Goal: Information Seeking & Learning: Understand process/instructions

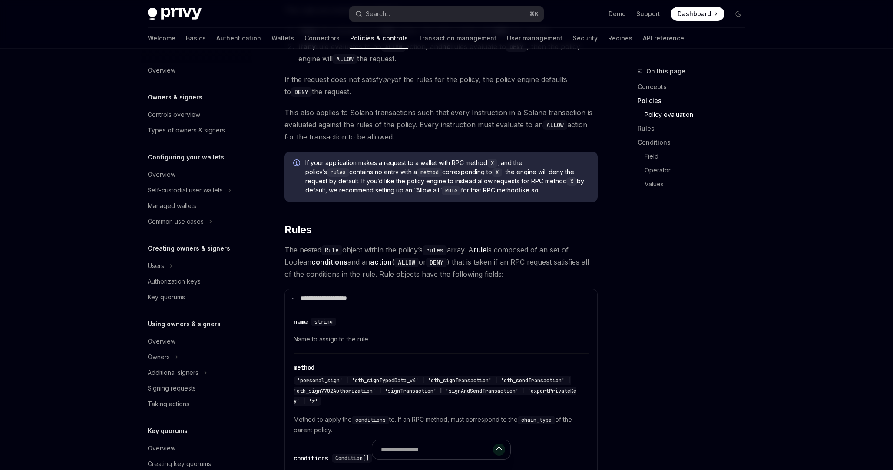
scroll to position [142, 0]
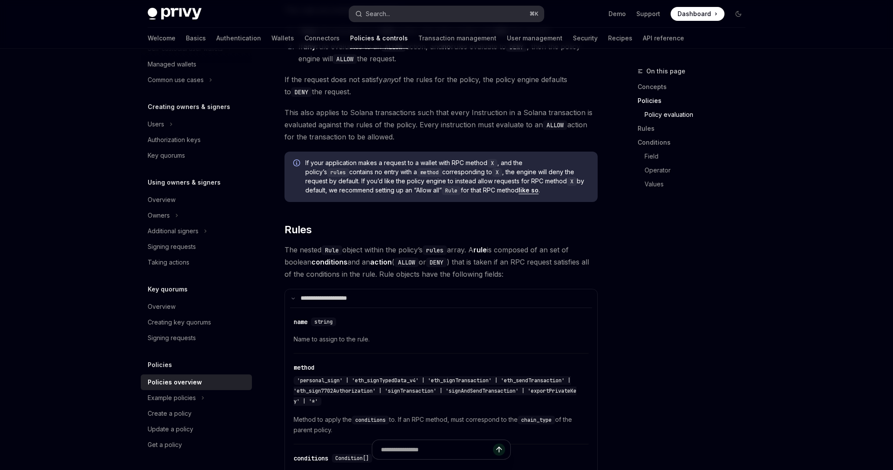
click at [444, 8] on button "Search... ⌘ K" at bounding box center [446, 14] width 194 height 16
type textarea "*"
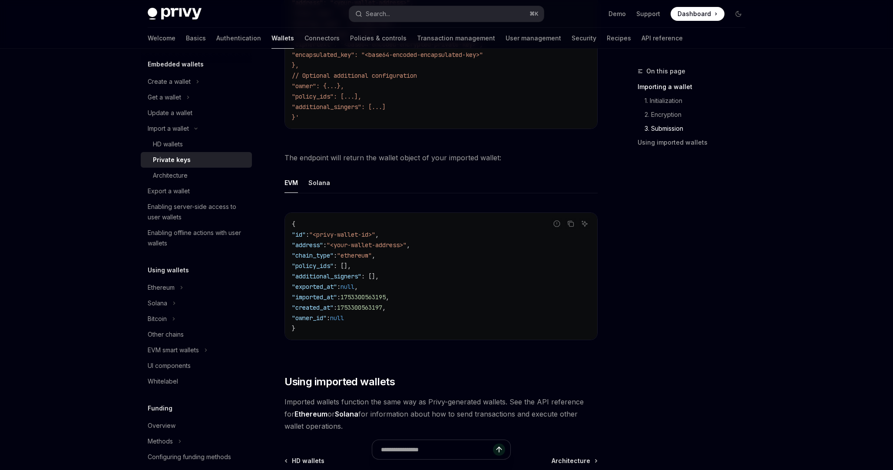
scroll to position [1672, 0]
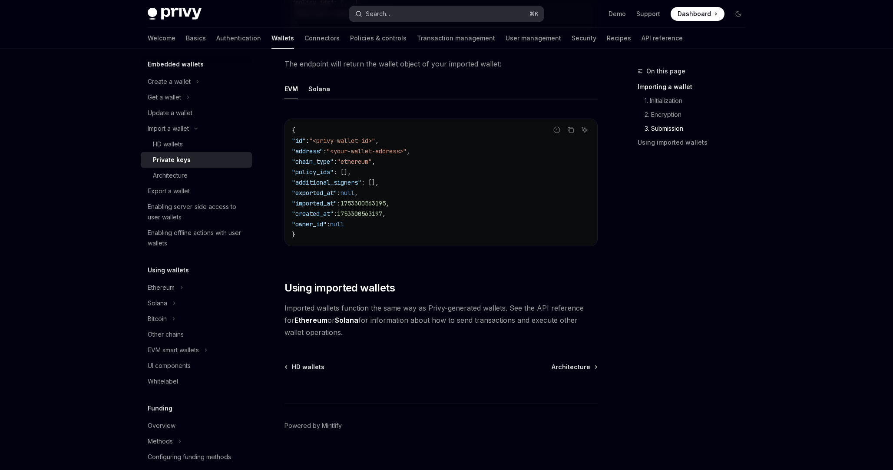
click at [416, 13] on button "Search... ⌘ K" at bounding box center [446, 14] width 194 height 16
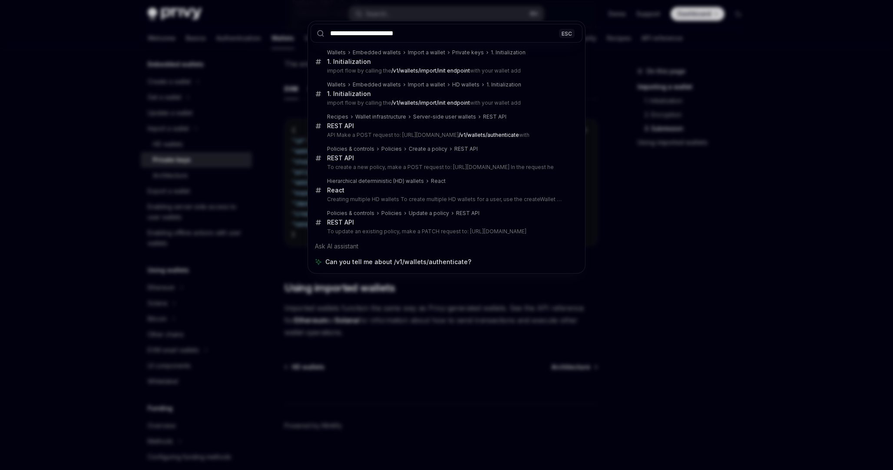
type input "**********"
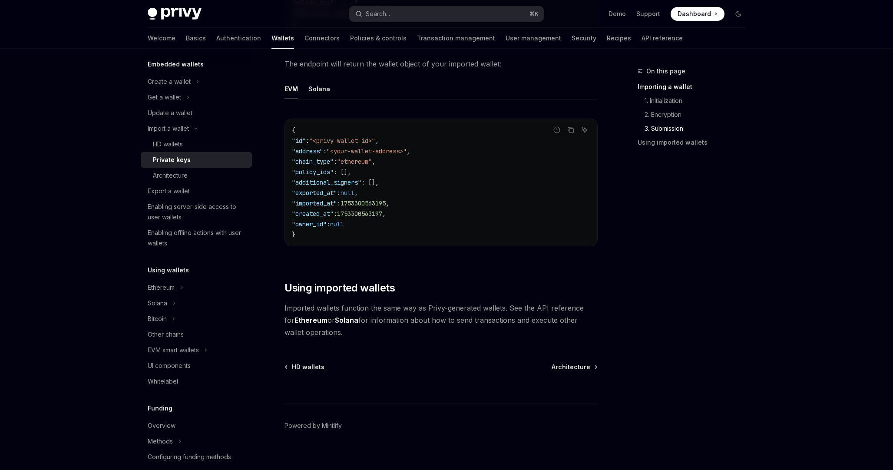
type textarea "*"
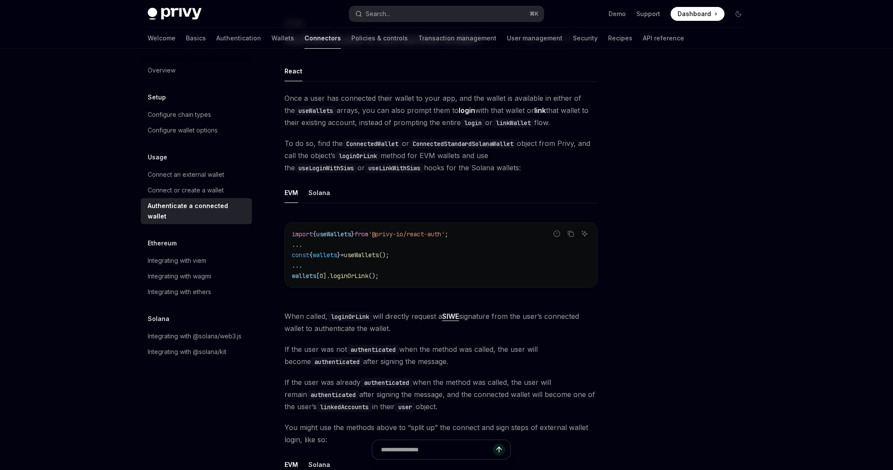
click at [379, 253] on span "useWallets" at bounding box center [361, 255] width 35 height 8
click at [415, 13] on button "Search... ⌘ K" at bounding box center [446, 14] width 194 height 16
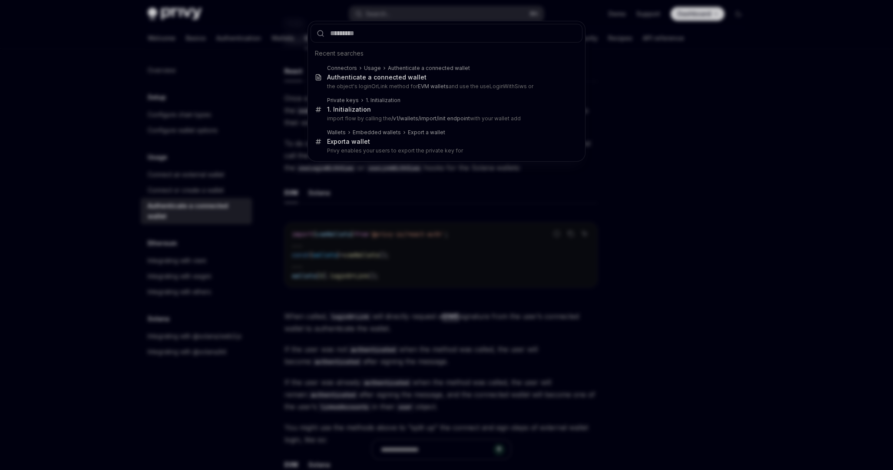
type input "**********"
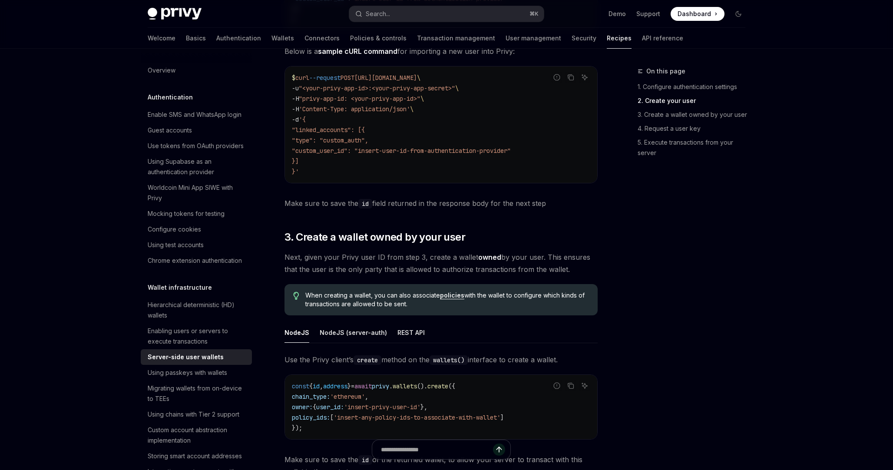
scroll to position [1067, 0]
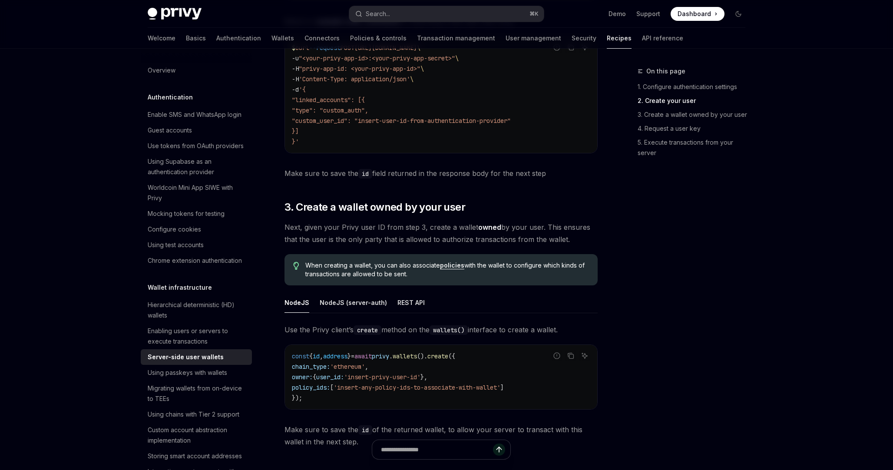
click at [684, 227] on div "On this page 1. Configure authentication settings 2. Create your user 3. Create…" at bounding box center [686, 268] width 132 height 404
click at [412, 304] on div "REST API" at bounding box center [410, 302] width 27 height 20
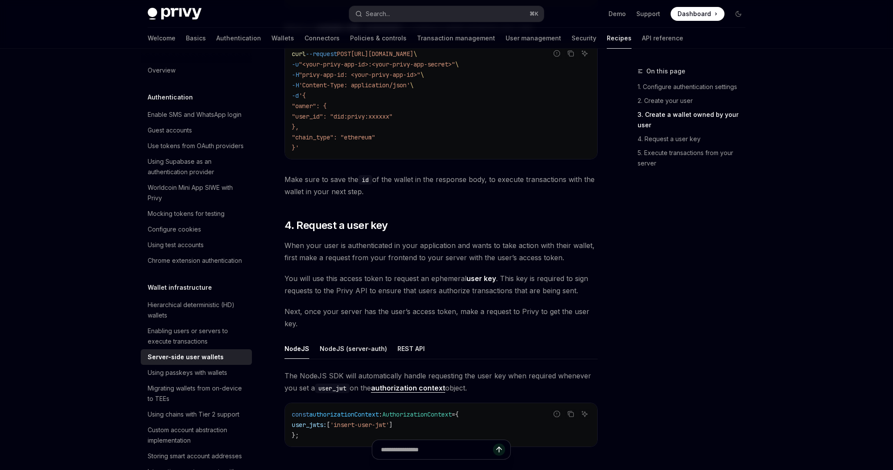
scroll to position [1542, 0]
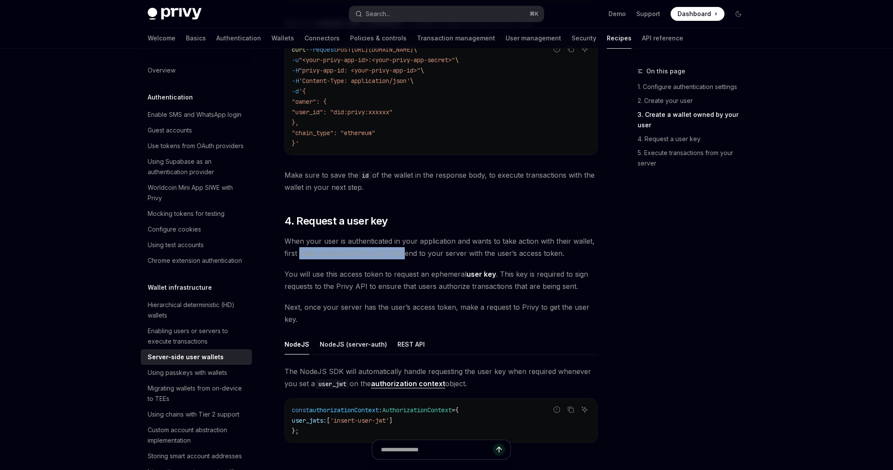
drag, startPoint x: 301, startPoint y: 251, endPoint x: 399, endPoint y: 252, distance: 98.1
click at [400, 253] on span "When your user is authenticated in your application and wants to take action wi…" at bounding box center [440, 247] width 313 height 24
click at [423, 253] on span "When your user is authenticated in your application and wants to take action wi…" at bounding box center [440, 247] width 313 height 24
drag, startPoint x: 438, startPoint y: 255, endPoint x: 495, endPoint y: 254, distance: 57.3
click at [496, 255] on span "When your user is authenticated in your application and wants to take action wi…" at bounding box center [440, 247] width 313 height 24
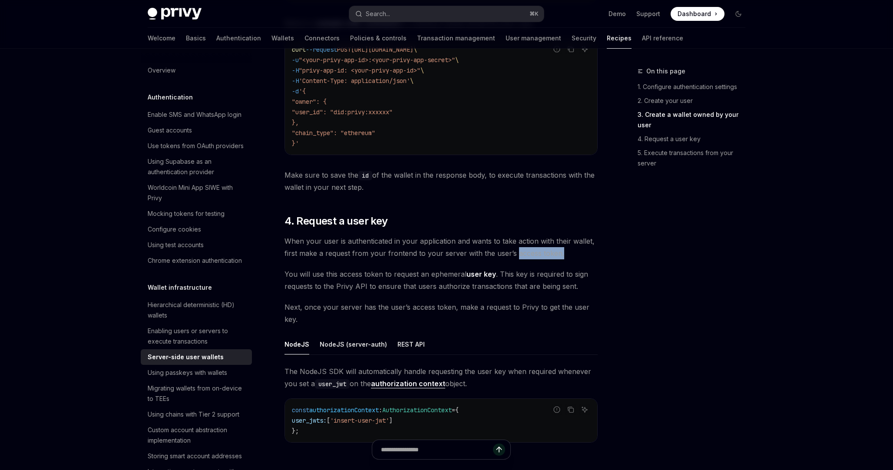
drag, startPoint x: 514, startPoint y: 253, endPoint x: 608, endPoint y: 250, distance: 94.2
click at [401, 343] on div "REST API" at bounding box center [410, 344] width 27 height 20
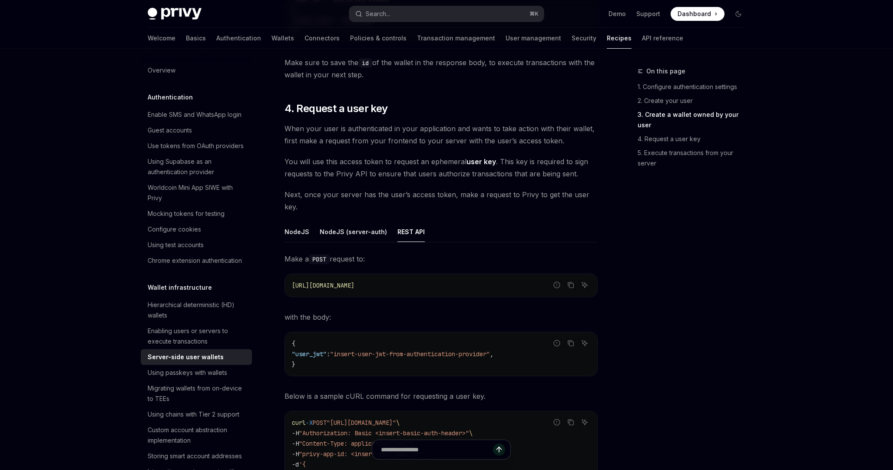
scroll to position [1655, 0]
click at [207, 340] on div "Enabling users or servers to execute transactions" at bounding box center [197, 336] width 99 height 21
type textarea "*"
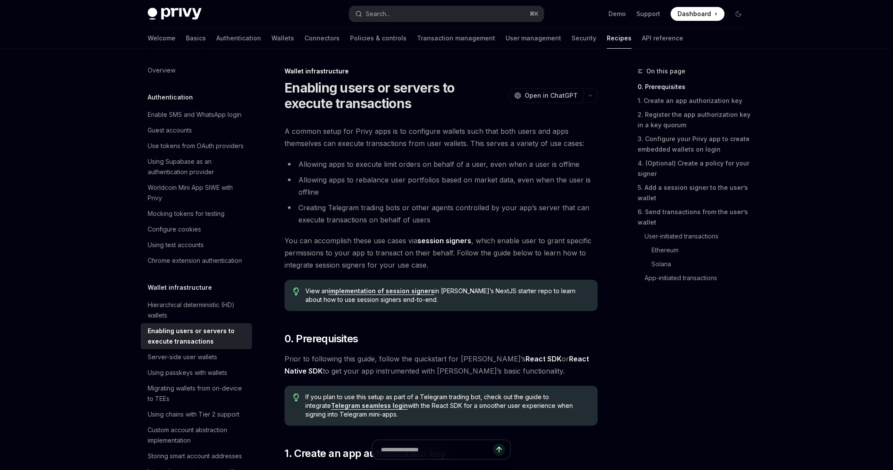
click at [447, 238] on link "session signers" at bounding box center [444, 240] width 54 height 9
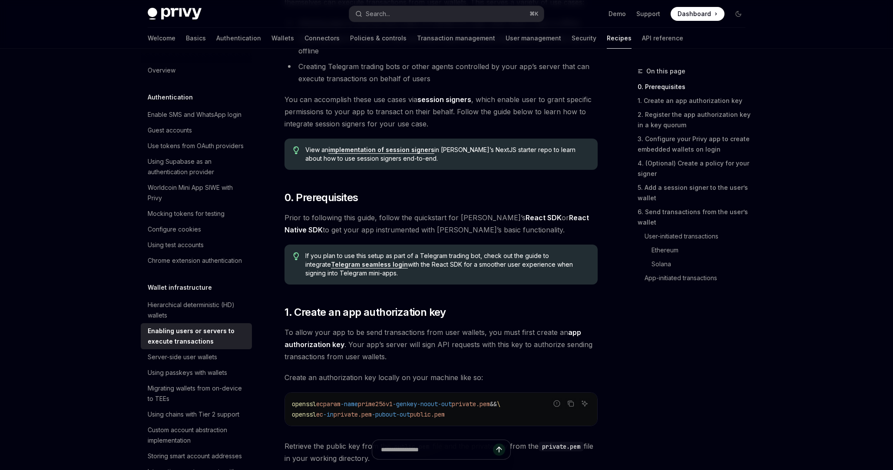
scroll to position [144, 0]
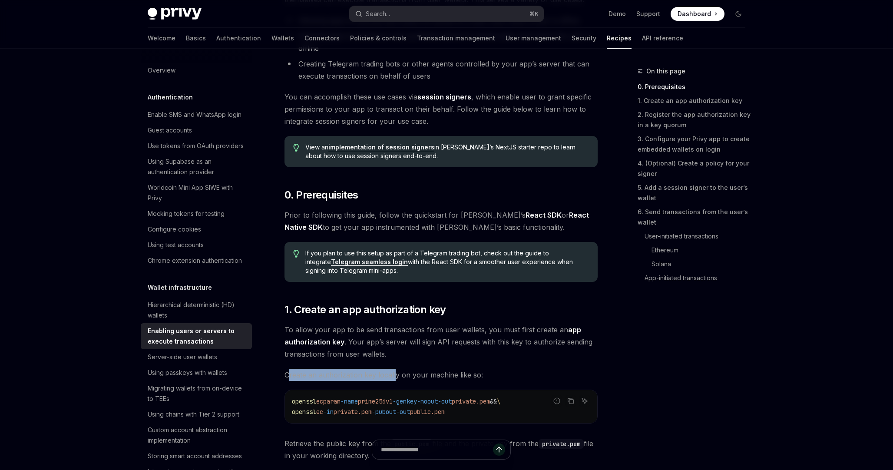
drag, startPoint x: 290, startPoint y: 377, endPoint x: 394, endPoint y: 371, distance: 104.8
click at [395, 372] on span "Create an authorization key locally on your machine like so:" at bounding box center [440, 375] width 313 height 12
click at [413, 374] on span "Create an authorization key locally on your machine like so:" at bounding box center [440, 375] width 313 height 12
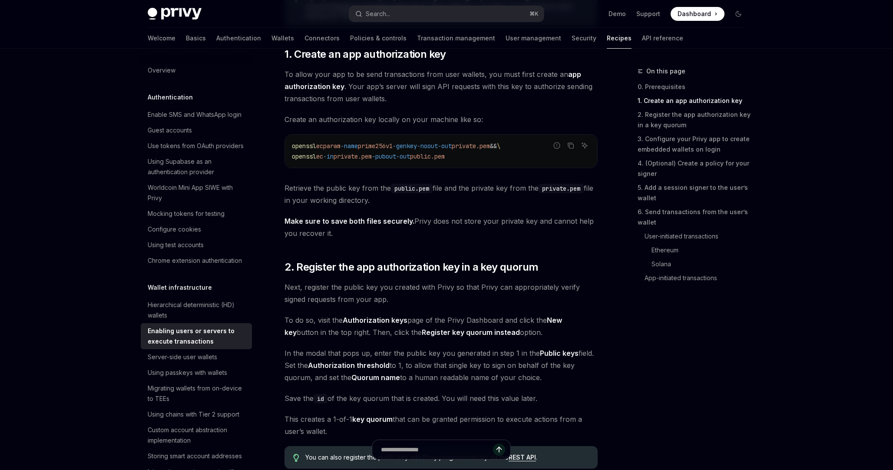
scroll to position [390, 0]
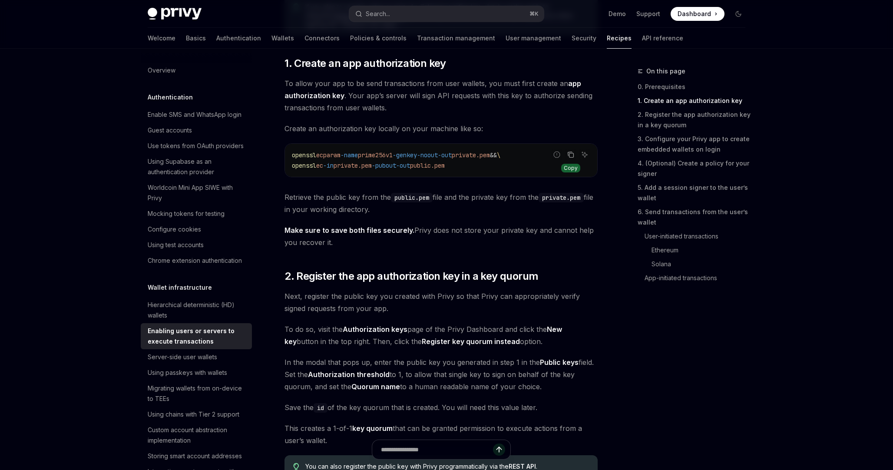
click at [571, 151] on icon "Copy the contents from the code block" at bounding box center [570, 154] width 7 height 7
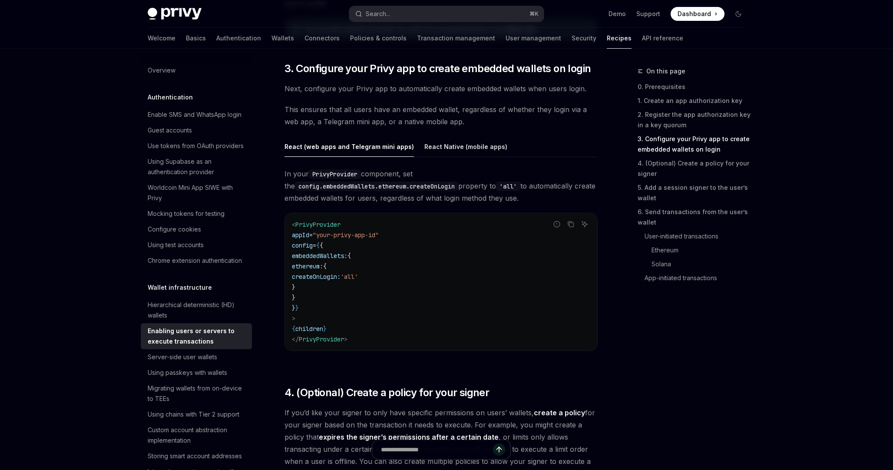
scroll to position [824, 0]
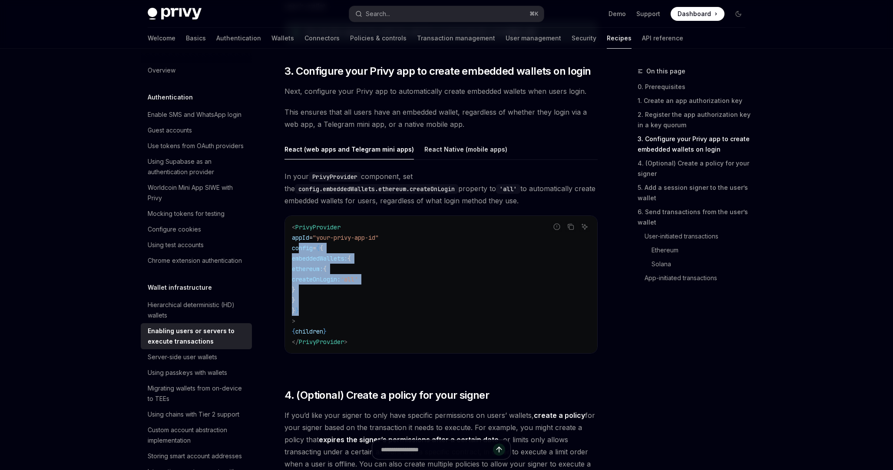
drag, startPoint x: 298, startPoint y: 247, endPoint x: 318, endPoint y: 306, distance: 61.9
click at [318, 306] on code "< PrivyProvider appId = "your-privy-app-id" config = { { embeddedWallets: { eth…" at bounding box center [441, 284] width 298 height 125
click at [418, 254] on code "< PrivyProvider appId = "your-privy-app-id" config = { { embeddedWallets: { eth…" at bounding box center [441, 284] width 298 height 125
click at [445, 148] on div "React Native (mobile apps)" at bounding box center [465, 149] width 83 height 20
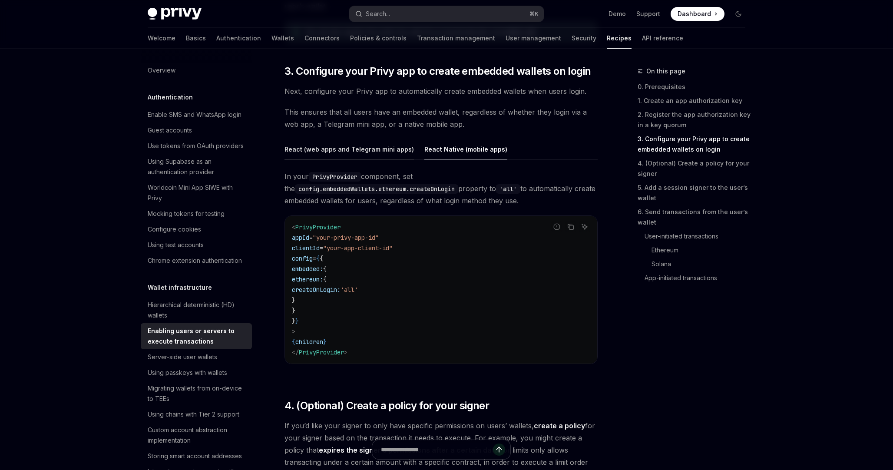
click at [369, 152] on div "React (web apps and Telegram mini apps)" at bounding box center [348, 149] width 129 height 20
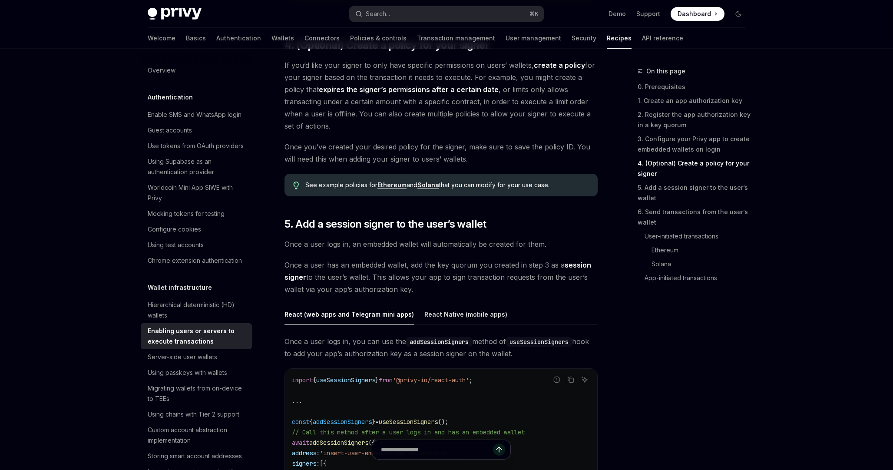
scroll to position [1222, 0]
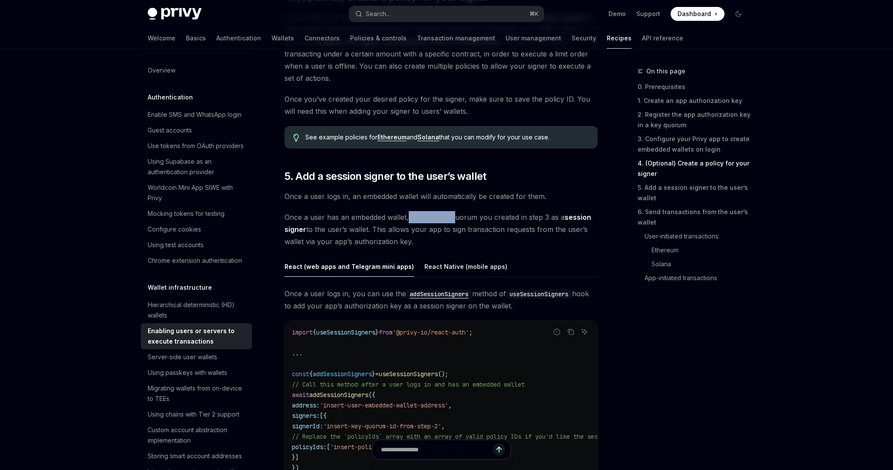
drag, startPoint x: 408, startPoint y: 220, endPoint x: 455, endPoint y: 219, distance: 46.9
click at [455, 219] on span "Once a user has an embedded wallet, add the key quorum you created in step 3 as…" at bounding box center [440, 229] width 313 height 36
drag, startPoint x: 476, startPoint y: 217, endPoint x: 504, endPoint y: 217, distance: 27.8
click at [504, 217] on span "Once a user has an embedded wallet, add the key quorum you created in step 3 as…" at bounding box center [440, 229] width 313 height 36
click at [514, 221] on span "Once a user has an embedded wallet, add the key quorum you created in step 3 as…" at bounding box center [440, 229] width 313 height 36
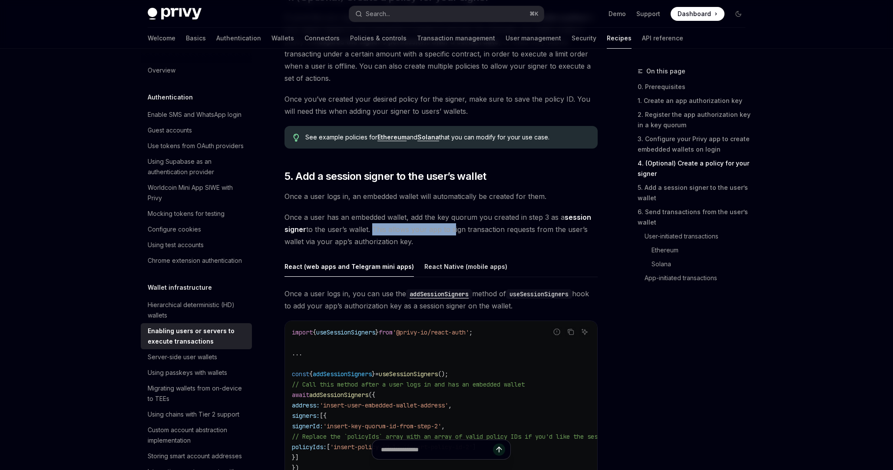
drag, startPoint x: 372, startPoint y: 227, endPoint x: 451, endPoint y: 227, distance: 79.9
click at [451, 227] on span "Once a user has an embedded wallet, add the key quorum you created in step 3 as…" at bounding box center [440, 229] width 313 height 36
click at [452, 237] on span "Once a user has an embedded wallet, add the key quorum you created in step 3 as…" at bounding box center [440, 229] width 313 height 36
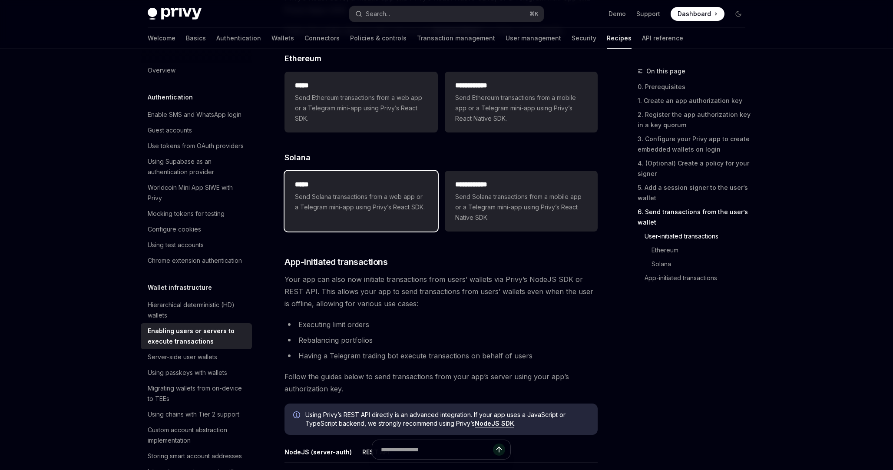
scroll to position [1883, 0]
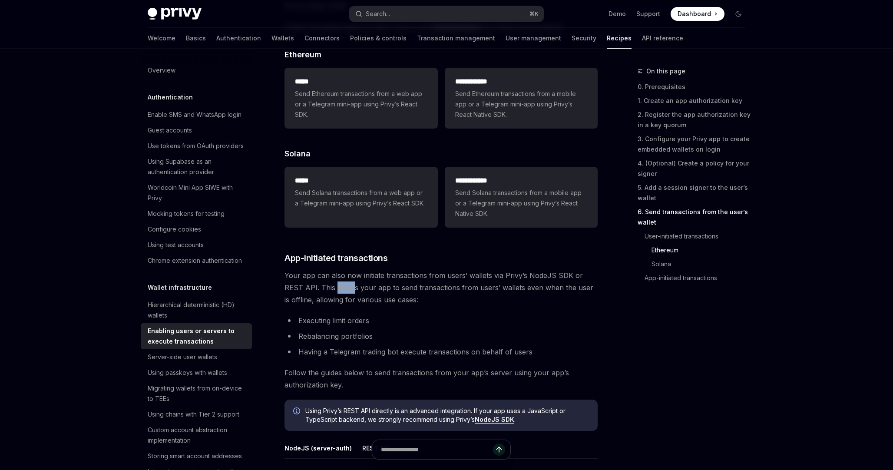
drag, startPoint x: 315, startPoint y: 291, endPoint x: 361, endPoint y: 293, distance: 46.5
click at [345, 292] on span "Your app can also now initiate transactions from users’ wallets via Privy’s Nod…" at bounding box center [440, 287] width 313 height 36
click at [392, 300] on span "Your app can also now initiate transactions from users’ wallets via Privy’s Nod…" at bounding box center [440, 287] width 313 height 36
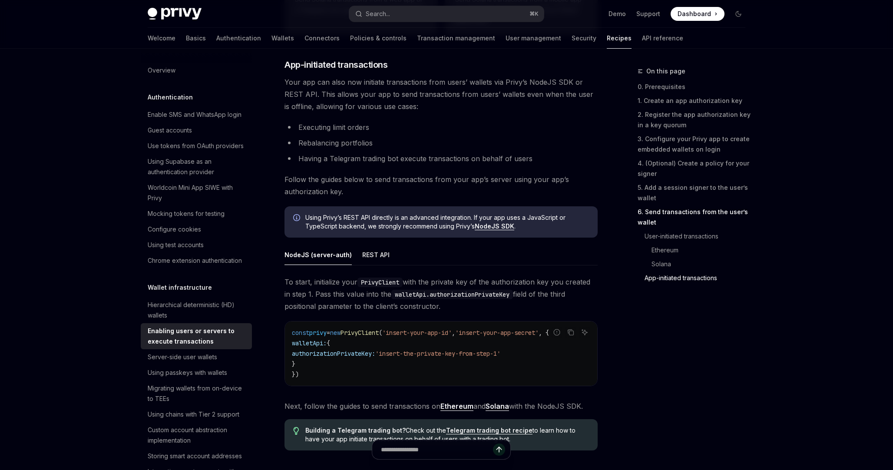
scroll to position [2077, 0]
click at [377, 254] on div "REST API" at bounding box center [375, 254] width 27 height 20
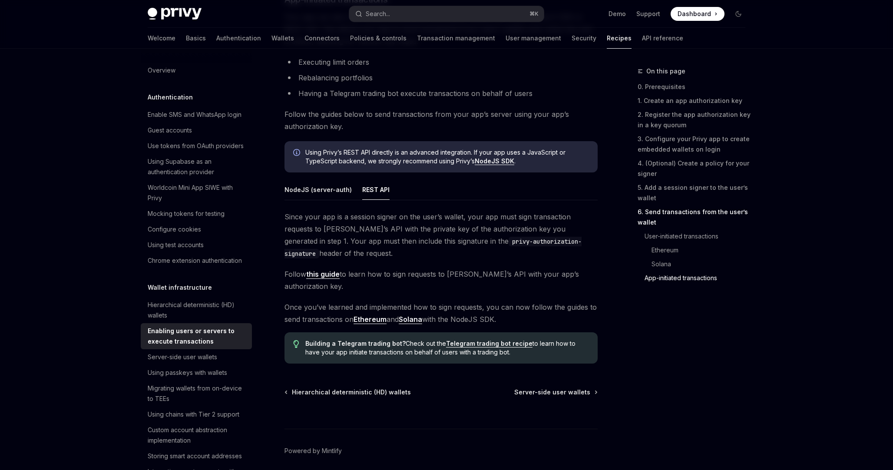
scroll to position [2149, 0]
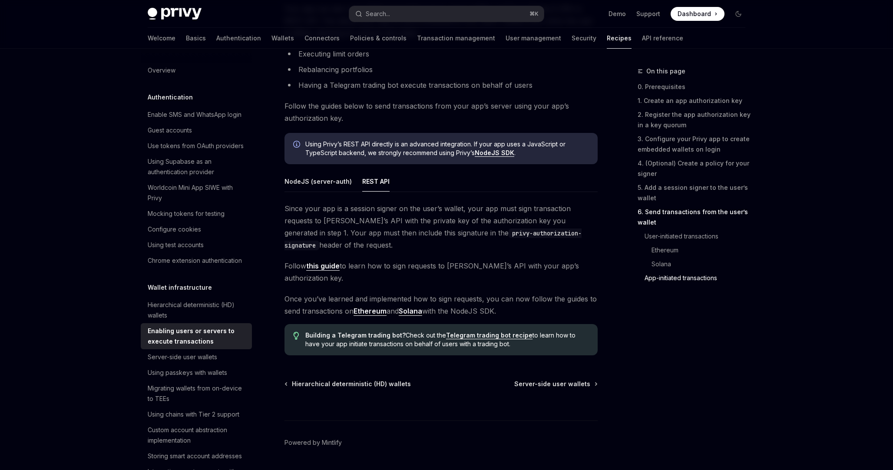
click at [330, 267] on link "this guide" at bounding box center [322, 265] width 33 height 9
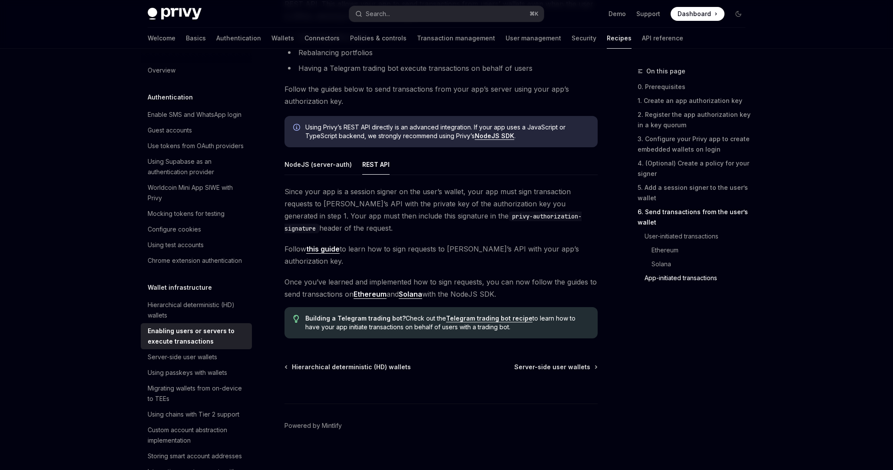
click at [483, 314] on link "Telegram trading bot recipe" at bounding box center [489, 318] width 86 height 8
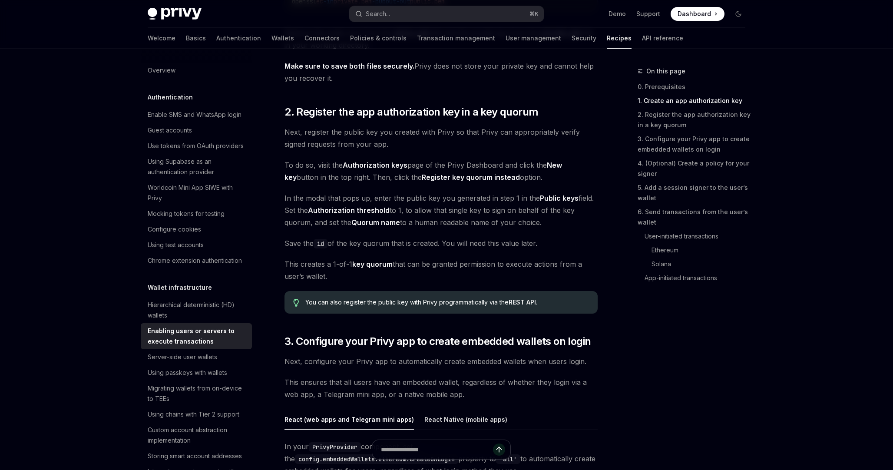
scroll to position [597, 0]
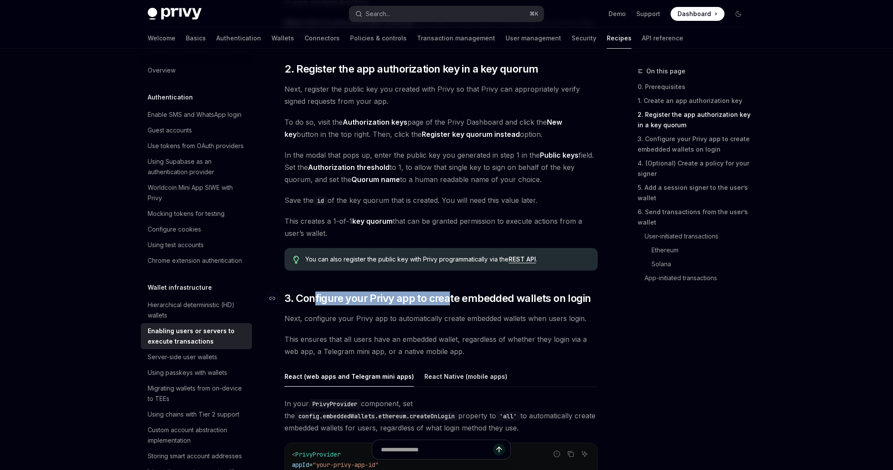
drag, startPoint x: 314, startPoint y: 300, endPoint x: 449, endPoint y: 300, distance: 134.6
click at [449, 300] on span "3. Configure your Privy app to create embedded wallets on login" at bounding box center [437, 298] width 306 height 14
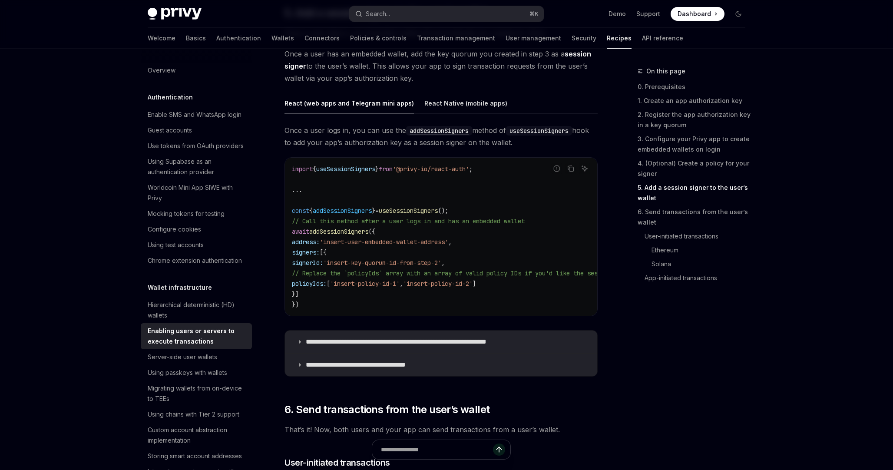
scroll to position [1405, 0]
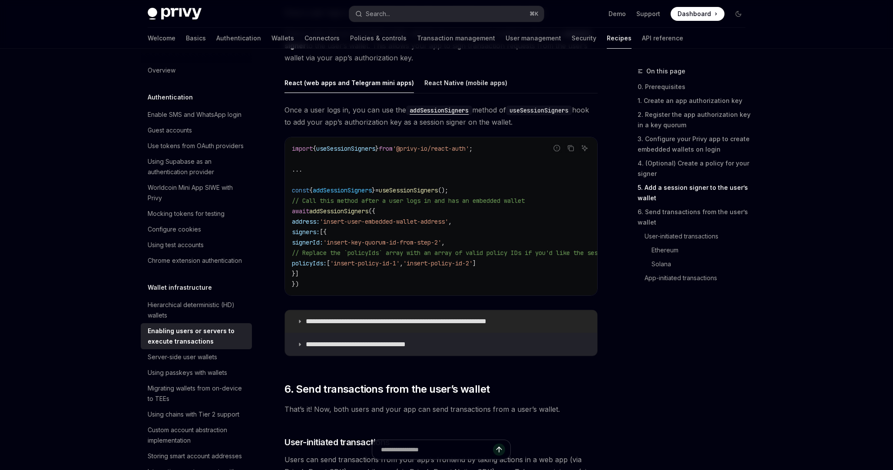
click at [299, 324] on icon at bounding box center [299, 321] width 5 height 5
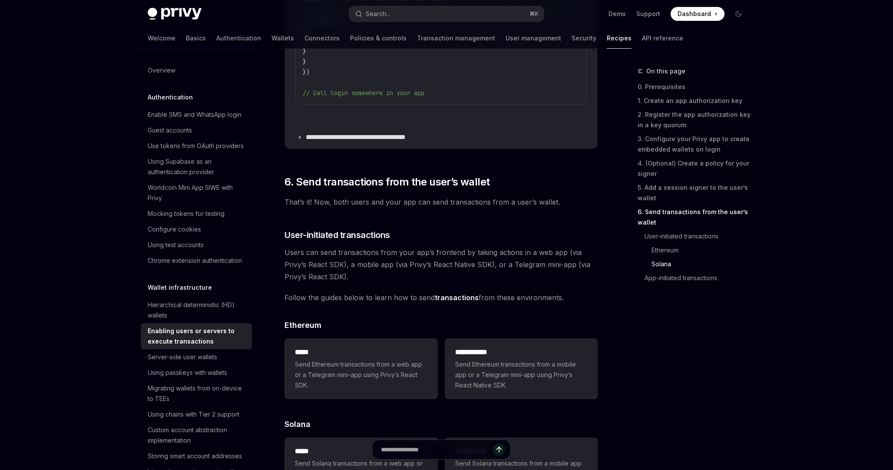
scroll to position [2061, 0]
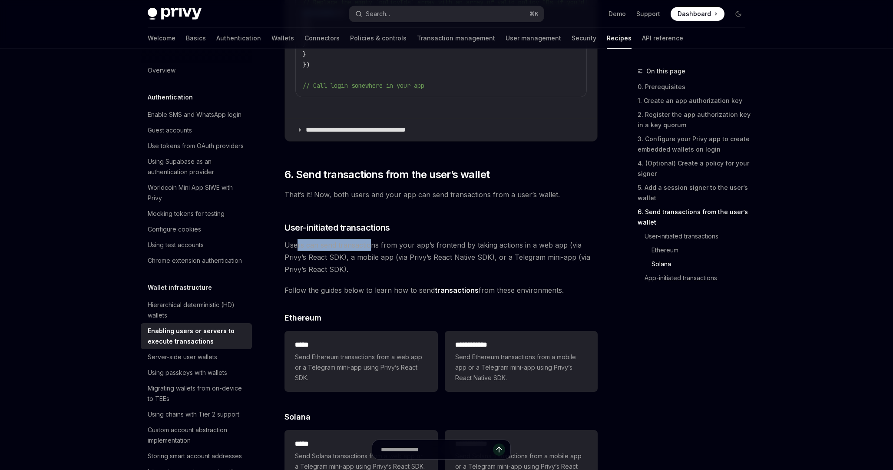
drag, startPoint x: 296, startPoint y: 259, endPoint x: 373, endPoint y: 255, distance: 76.5
click at [373, 255] on span "Users can send transactions from your app’s frontend by taking actions in a web…" at bounding box center [440, 257] width 313 height 36
drag, startPoint x: 389, startPoint y: 255, endPoint x: 438, endPoint y: 255, distance: 48.6
click at [438, 255] on span "Users can send transactions from your app’s frontend by taking actions in a web…" at bounding box center [440, 257] width 313 height 36
drag, startPoint x: 449, startPoint y: 255, endPoint x: 504, endPoint y: 255, distance: 54.7
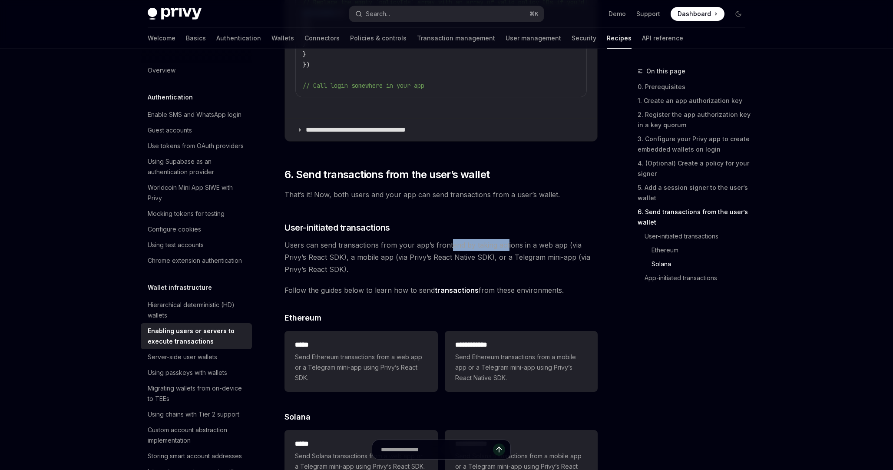
click at [504, 255] on span "Users can send transactions from your app’s frontend by taking actions in a web…" at bounding box center [440, 257] width 313 height 36
drag, startPoint x: 511, startPoint y: 255, endPoint x: 572, endPoint y: 256, distance: 61.2
click at [572, 256] on span "Users can send transactions from your app’s frontend by taking actions in a web…" at bounding box center [440, 257] width 313 height 36
drag, startPoint x: 289, startPoint y: 270, endPoint x: 316, endPoint y: 270, distance: 27.8
click at [315, 270] on span "Users can send transactions from your app’s frontend by taking actions in a web…" at bounding box center [440, 257] width 313 height 36
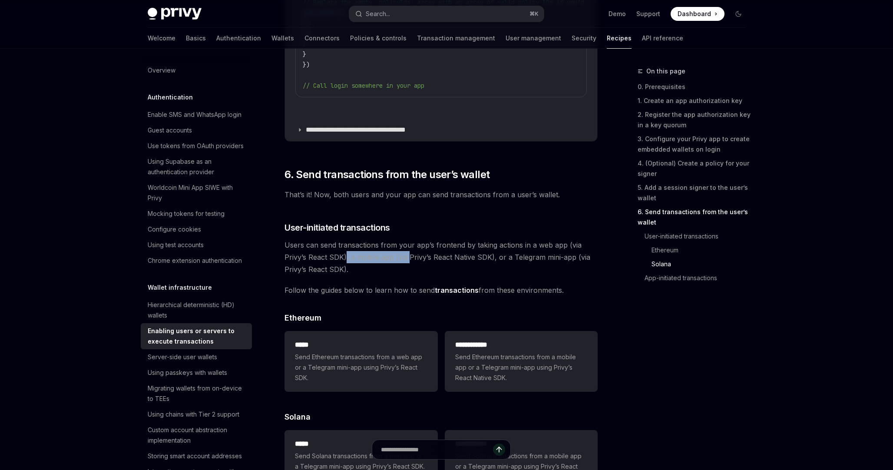
drag, startPoint x: 352, startPoint y: 270, endPoint x: 406, endPoint y: 270, distance: 54.3
click at [406, 270] on span "Users can send transactions from your app’s frontend by taking actions in a web…" at bounding box center [440, 257] width 313 height 36
drag, startPoint x: 457, startPoint y: 266, endPoint x: 465, endPoint y: 266, distance: 8.2
click at [465, 266] on span "Users can send transactions from your app’s frontend by taking actions in a web…" at bounding box center [440, 257] width 313 height 36
drag, startPoint x: 302, startPoint y: 302, endPoint x: 399, endPoint y: 302, distance: 97.2
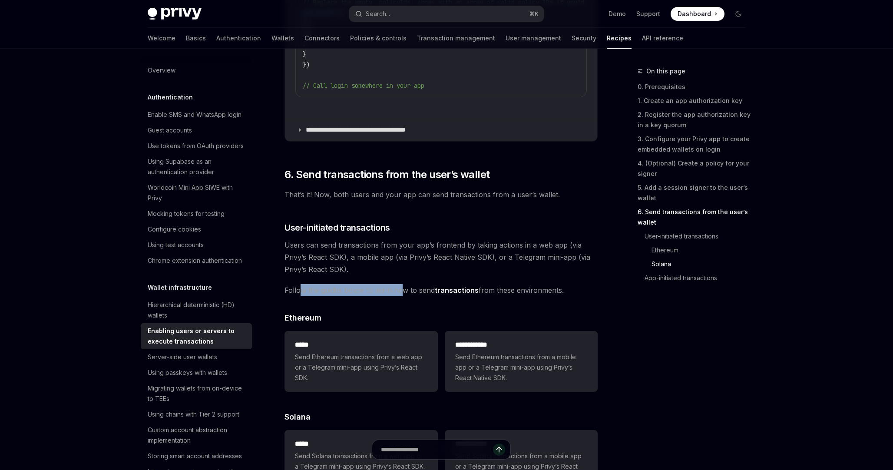
click at [400, 296] on span "Follow the guides below to learn how to send transactions from these environmen…" at bounding box center [440, 290] width 313 height 12
click at [412, 296] on span "Follow the guides below to learn how to send transactions from these environmen…" at bounding box center [440, 290] width 313 height 12
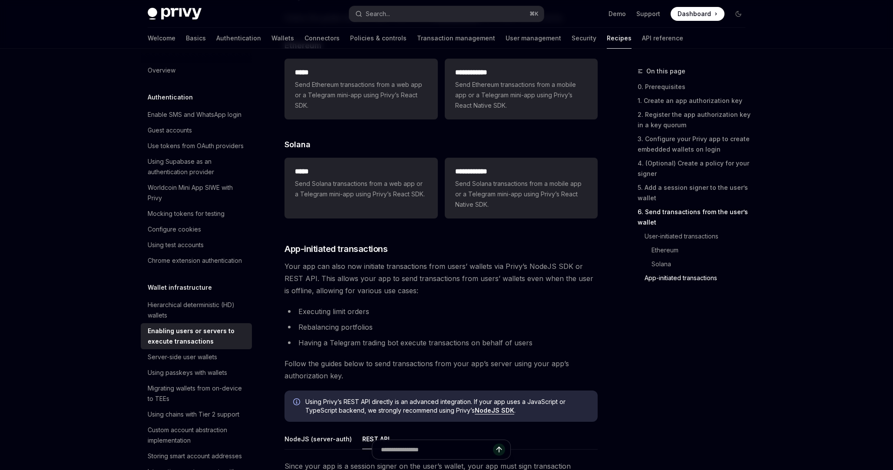
scroll to position [2334, 0]
drag, startPoint x: 318, startPoint y: 273, endPoint x: 381, endPoint y: 273, distance: 63.4
click at [381, 273] on span "Your app can also now initiate transactions from users’ wallets via Privy’s Nod…" at bounding box center [440, 277] width 313 height 36
drag, startPoint x: 408, startPoint y: 273, endPoint x: 461, endPoint y: 273, distance: 53.4
click at [470, 273] on span "Your app can also now initiate transactions from users’ wallets via Privy’s Nod…" at bounding box center [440, 277] width 313 height 36
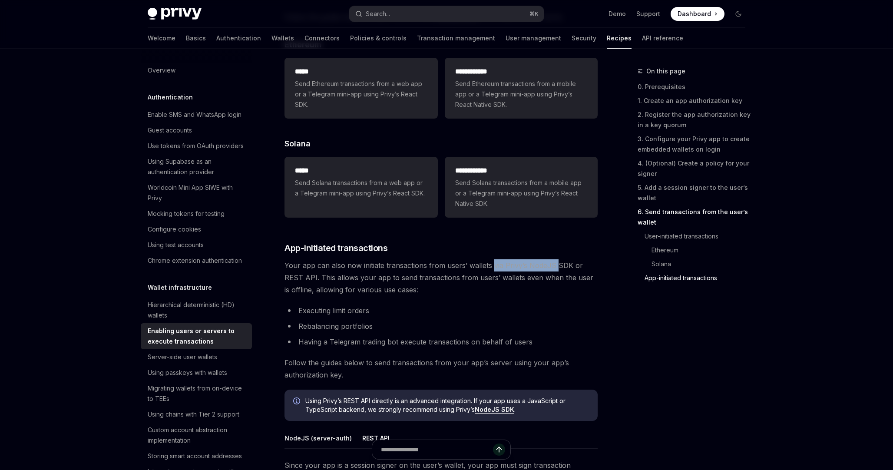
drag, startPoint x: 491, startPoint y: 281, endPoint x: 555, endPoint y: 281, distance: 63.8
click at [555, 281] on span "Your app can also now initiate transactions from users’ wallets via Privy’s Nod…" at bounding box center [440, 277] width 313 height 36
click at [568, 282] on span "Your app can also now initiate transactions from users’ wallets via Privy’s Nod…" at bounding box center [440, 277] width 313 height 36
drag, startPoint x: 303, startPoint y: 288, endPoint x: 393, endPoint y: 288, distance: 89.9
click at [393, 288] on span "Your app can also now initiate transactions from users’ wallets via Privy’s Nod…" at bounding box center [440, 277] width 313 height 36
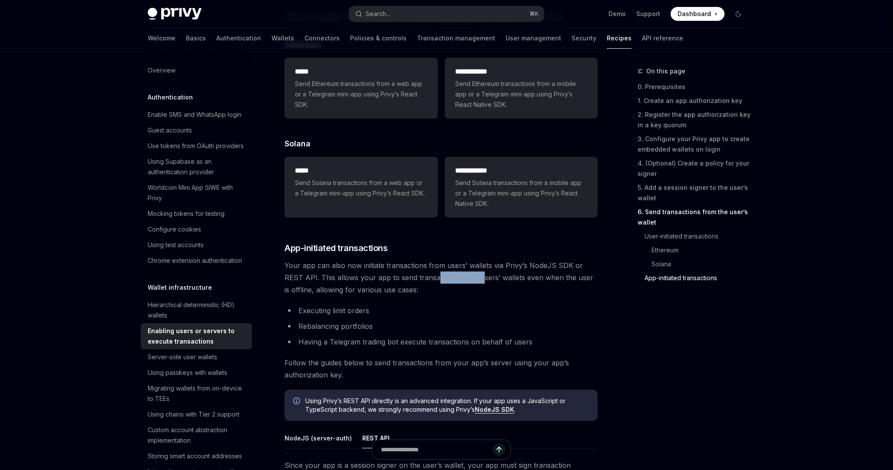
drag, startPoint x: 415, startPoint y: 290, endPoint x: 460, endPoint y: 290, distance: 44.7
click at [460, 290] on span "Your app can also now initiate transactions from users’ wallets via Privy’s Nod…" at bounding box center [440, 277] width 313 height 36
drag, startPoint x: 487, startPoint y: 290, endPoint x: 617, endPoint y: 290, distance: 130.7
drag, startPoint x: 298, startPoint y: 299, endPoint x: 400, endPoint y: 304, distance: 102.1
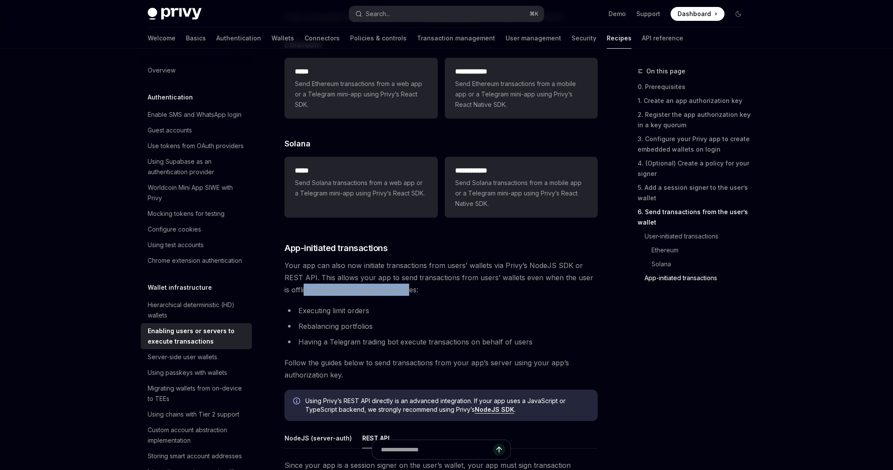
click at [400, 296] on span "Your app can also now initiate transactions from users’ wallets via Privy’s Nod…" at bounding box center [440, 277] width 313 height 36
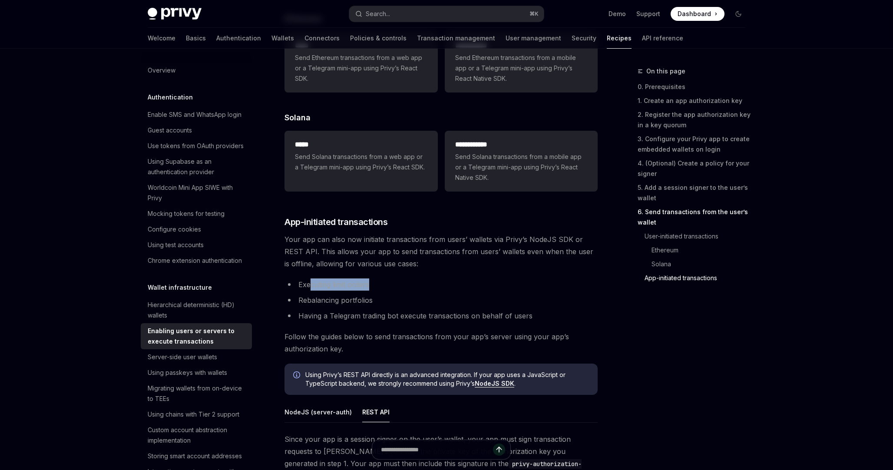
drag, startPoint x: 311, startPoint y: 293, endPoint x: 374, endPoint y: 293, distance: 62.9
click at [374, 290] on li "Executing limit orders" at bounding box center [440, 284] width 313 height 12
drag, startPoint x: 323, startPoint y: 316, endPoint x: 347, endPoint y: 316, distance: 23.9
click at [347, 306] on li "Rebalancing portfolios" at bounding box center [440, 300] width 313 height 12
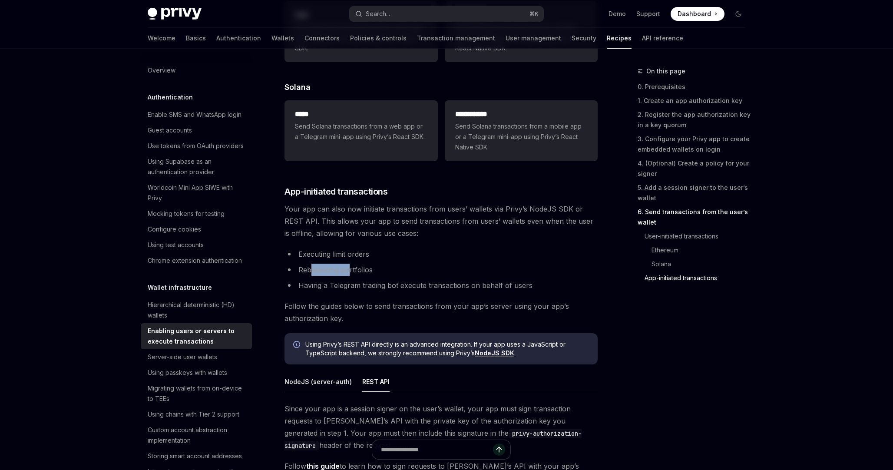
scroll to position [2400, 0]
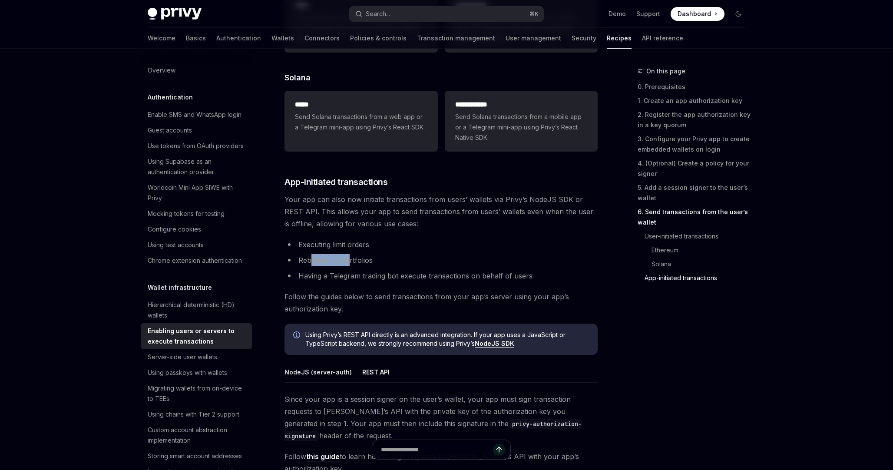
click at [292, 315] on span "Follow the guides below to send transactions from your app’s server using your …" at bounding box center [440, 302] width 313 height 24
drag, startPoint x: 299, startPoint y: 300, endPoint x: 372, endPoint y: 300, distance: 73.4
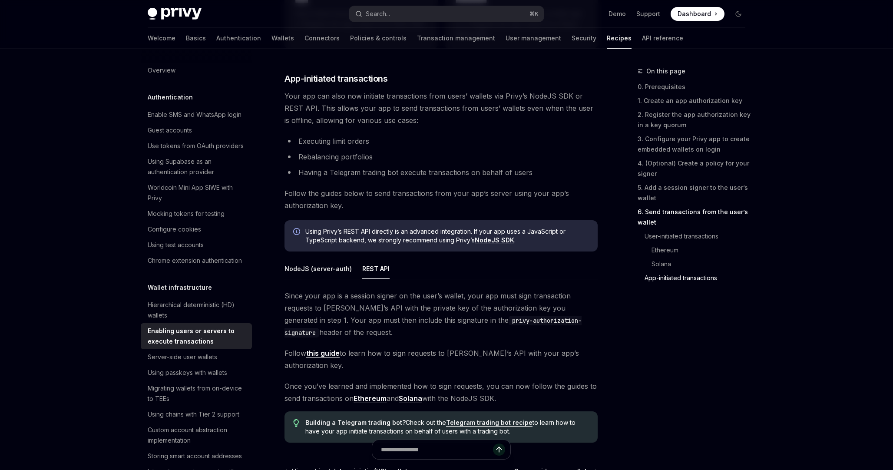
scroll to position [2504, 0]
click at [320, 289] on div "NodeJS (server-auth) REST API Since your app is a session signer on the user’s …" at bounding box center [440, 330] width 313 height 146
click at [329, 278] on div "NodeJS (server-auth)" at bounding box center [317, 267] width 67 height 20
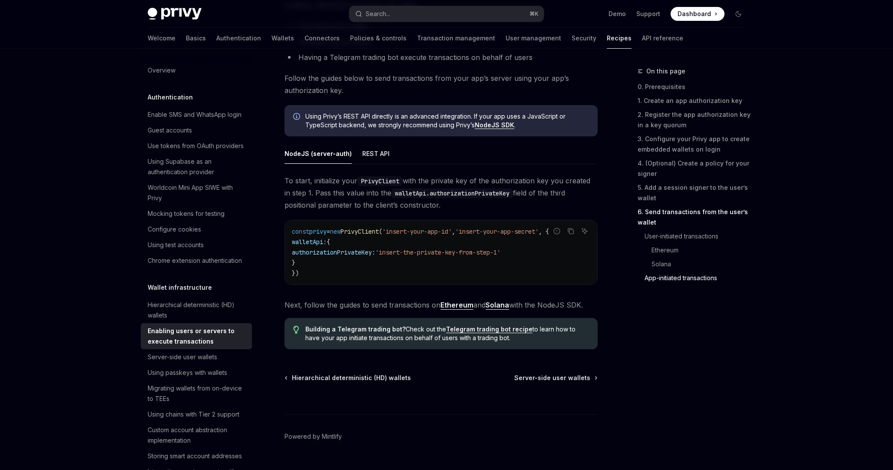
scroll to position [2630, 0]
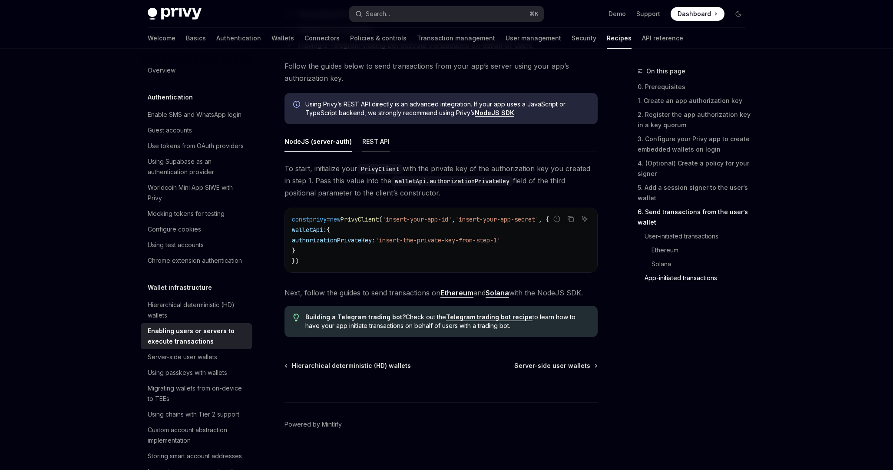
click at [382, 152] on div "REST API" at bounding box center [375, 141] width 27 height 20
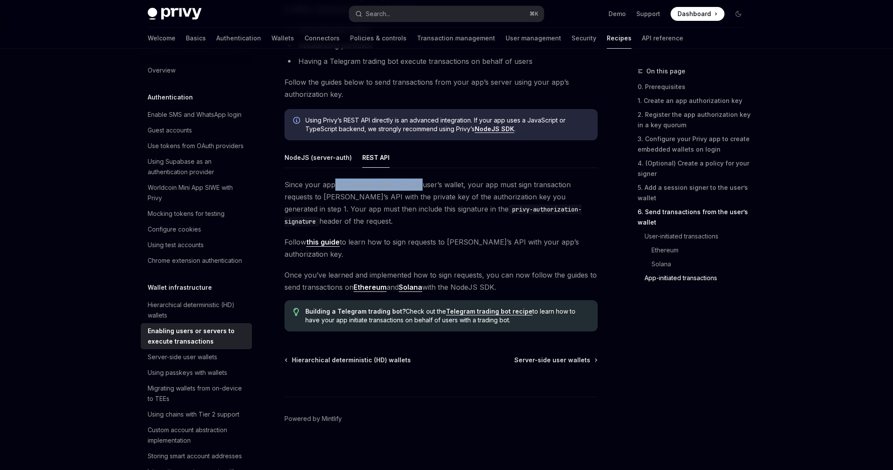
drag, startPoint x: 333, startPoint y: 196, endPoint x: 420, endPoint y: 195, distance: 86.4
click at [420, 196] on span "Since your app is a session signer on the user’s wallet, your app must sign tra…" at bounding box center [440, 202] width 313 height 49
click at [460, 201] on span "Since your app is a session signer on the user’s wallet, your app must sign tra…" at bounding box center [440, 202] width 313 height 49
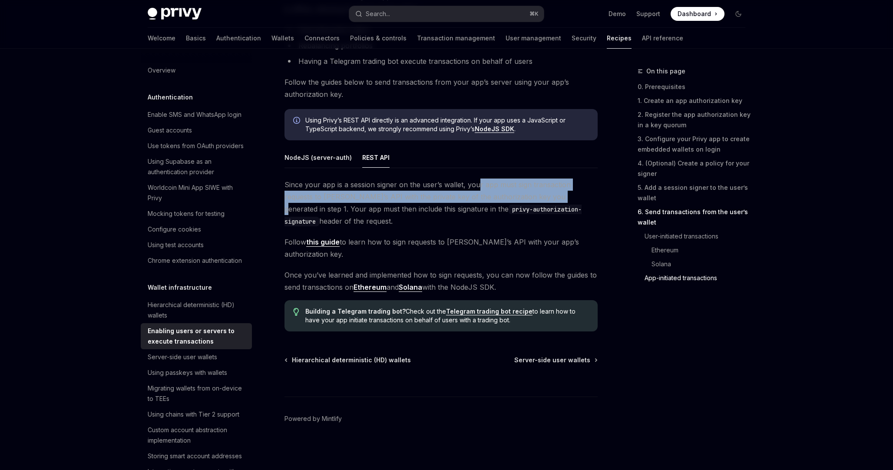
drag, startPoint x: 476, startPoint y: 201, endPoint x: 523, endPoint y: 201, distance: 46.9
click at [523, 201] on span "Since your app is a session signer on the user’s wallet, your app must sign tra…" at bounding box center [440, 202] width 313 height 49
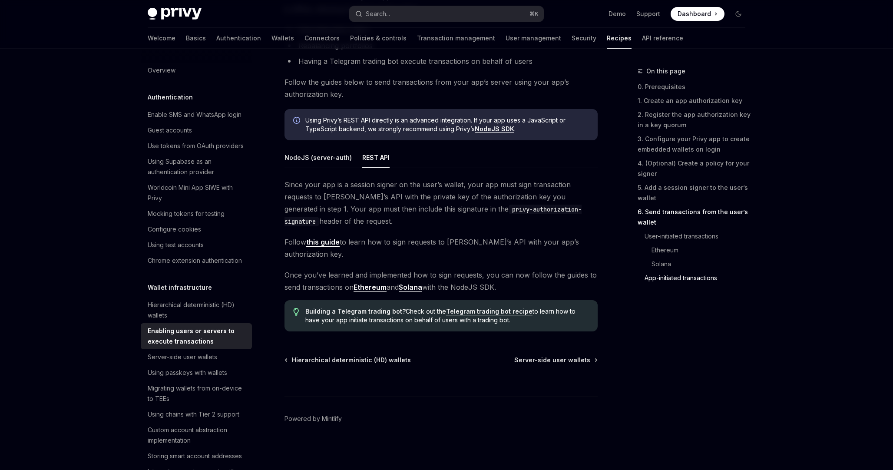
click at [558, 205] on span "Since your app is a session signer on the user’s wallet, your app must sign tra…" at bounding box center [440, 202] width 313 height 49
drag, startPoint x: 322, startPoint y: 209, endPoint x: 396, endPoint y: 209, distance: 73.8
click at [396, 209] on span "Since your app is a session signer on the user’s wallet, your app must sign tra…" at bounding box center [440, 202] width 313 height 49
drag, startPoint x: 452, startPoint y: 210, endPoint x: 499, endPoint y: 210, distance: 46.9
click at [499, 210] on span "Since your app is a session signer on the user’s wallet, your app must sign tra…" at bounding box center [440, 202] width 313 height 49
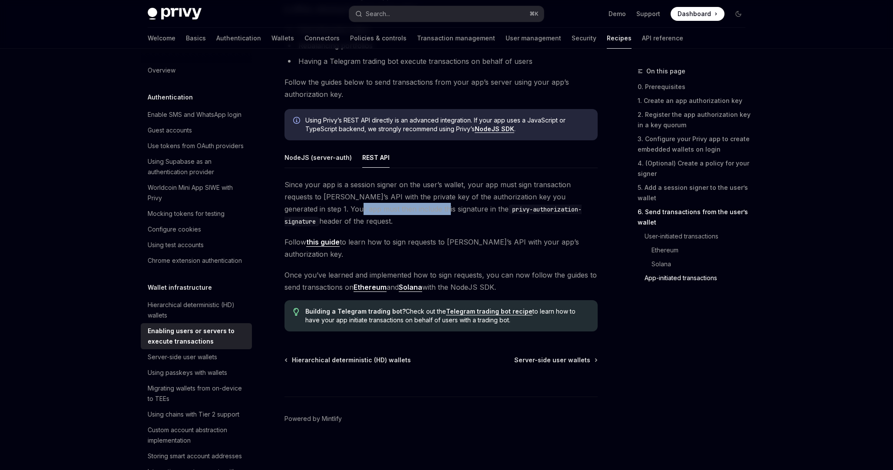
drag, startPoint x: 296, startPoint y: 219, endPoint x: 376, endPoint y: 219, distance: 80.7
click at [376, 219] on span "Since your app is a session signer on the user’s wallet, your app must sign tra…" at bounding box center [440, 202] width 313 height 49
click at [392, 221] on span "Since your app is a session signer on the user’s wallet, your app must sign tra…" at bounding box center [440, 202] width 313 height 49
drag, startPoint x: 415, startPoint y: 221, endPoint x: 502, endPoint y: 221, distance: 86.8
click at [502, 221] on code "privy-authorization-signature" at bounding box center [432, 215] width 297 height 22
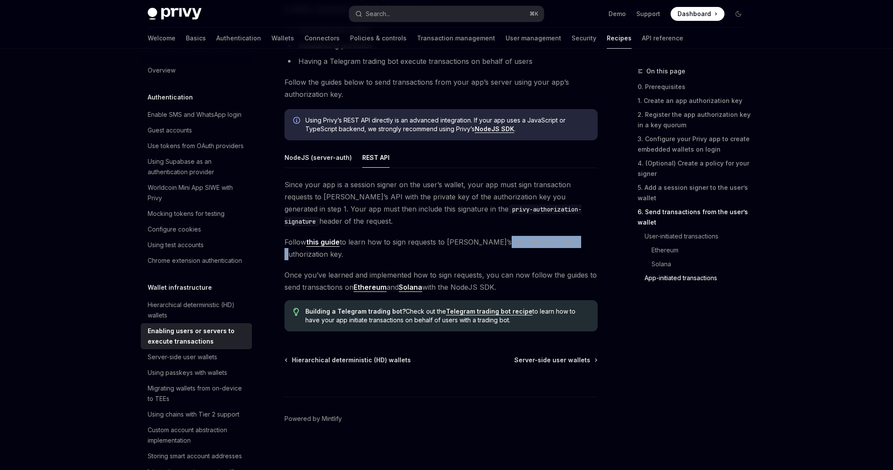
drag, startPoint x: 491, startPoint y: 253, endPoint x: 563, endPoint y: 253, distance: 71.6
click at [563, 253] on span "Follow this guide to learn how to sign requests to Privy’s API with your app’s …" at bounding box center [440, 248] width 313 height 24
click at [585, 252] on span "Follow this guide to learn how to sign requests to Privy’s API with your app’s …" at bounding box center [440, 248] width 313 height 24
drag, startPoint x: 305, startPoint y: 273, endPoint x: 406, endPoint y: 273, distance: 100.7
click at [406, 273] on span "Once you’ve learned and implemented how to sign requests, you can now follow th…" at bounding box center [440, 281] width 313 height 24
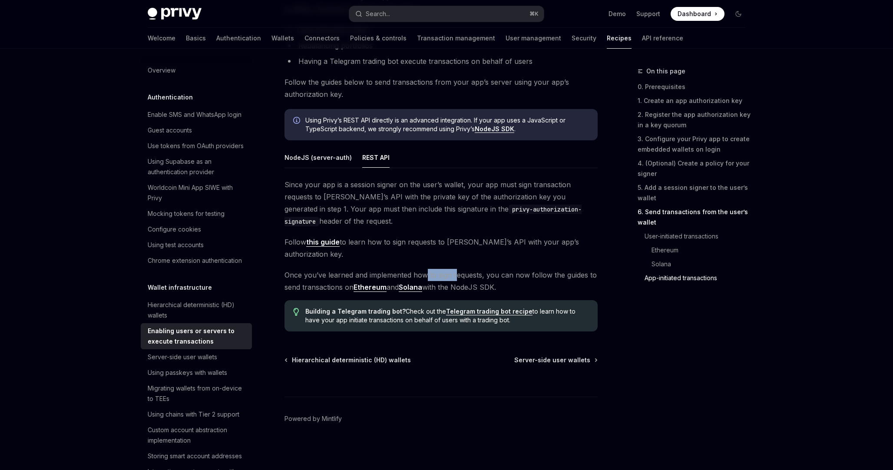
drag, startPoint x: 427, startPoint y: 274, endPoint x: 455, endPoint y: 274, distance: 27.8
click at [455, 274] on span "Once you’ve learned and implemented how to sign requests, you can now follow th…" at bounding box center [440, 281] width 313 height 24
drag, startPoint x: 468, startPoint y: 275, endPoint x: 550, endPoint y: 280, distance: 81.4
click at [550, 280] on span "Once you’ve learned and implemented how to sign requests, you can now follow th…" at bounding box center [440, 281] width 313 height 24
click at [569, 276] on span "Once you’ve learned and implemented how to sign requests, you can now follow th…" at bounding box center [440, 281] width 313 height 24
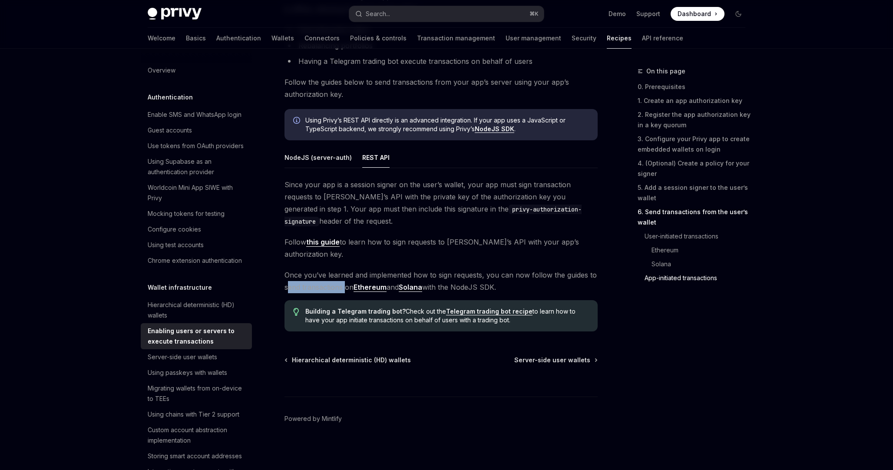
drag, startPoint x: 290, startPoint y: 287, endPoint x: 344, endPoint y: 285, distance: 54.3
click at [344, 286] on span "Once you’ve learned and implemented how to sign requests, you can now follow th…" at bounding box center [440, 281] width 313 height 24
drag, startPoint x: 432, startPoint y: 283, endPoint x: 517, endPoint y: 282, distance: 85.1
click at [517, 281] on span "Once you’ve learned and implemented how to sign requests, you can now follow th…" at bounding box center [440, 281] width 313 height 24
click at [517, 282] on span "Once you’ve learned and implemented how to sign requests, you can now follow th…" at bounding box center [440, 281] width 313 height 24
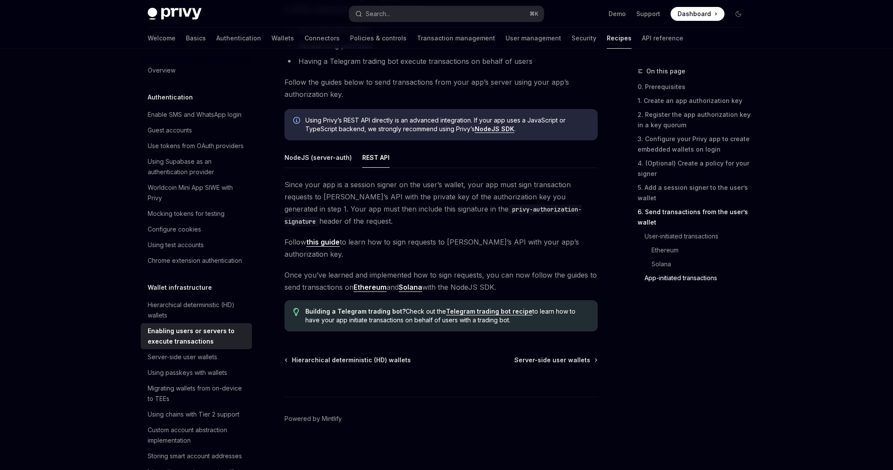
click at [365, 287] on link "Ethereum" at bounding box center [369, 287] width 33 height 9
click at [322, 168] on div "NodeJS (server-auth)" at bounding box center [317, 157] width 67 height 20
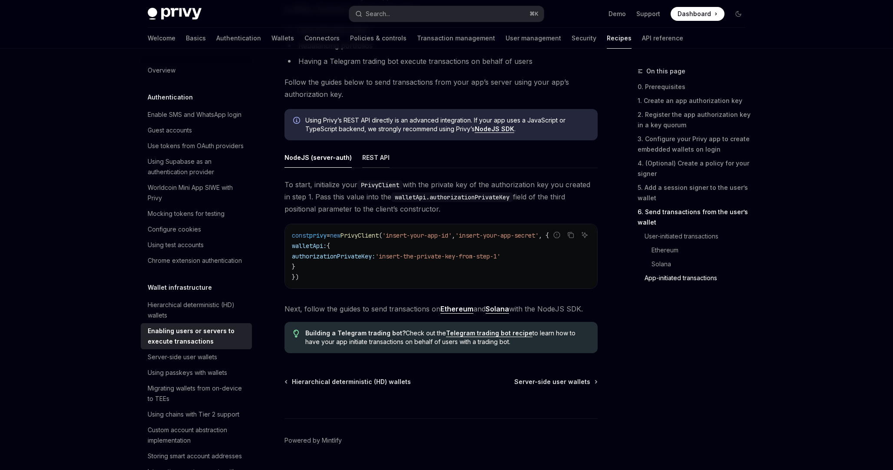
click at [363, 167] on div "REST API" at bounding box center [375, 157] width 27 height 20
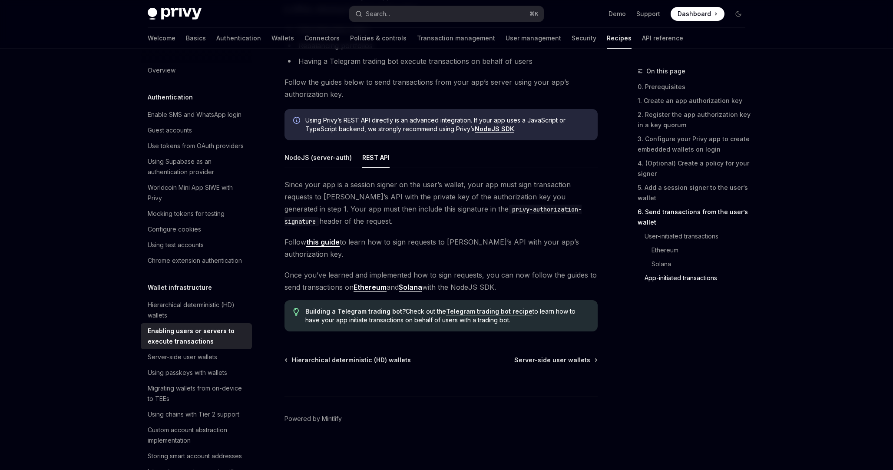
click at [334, 247] on link "this guide" at bounding box center [322, 241] width 33 height 9
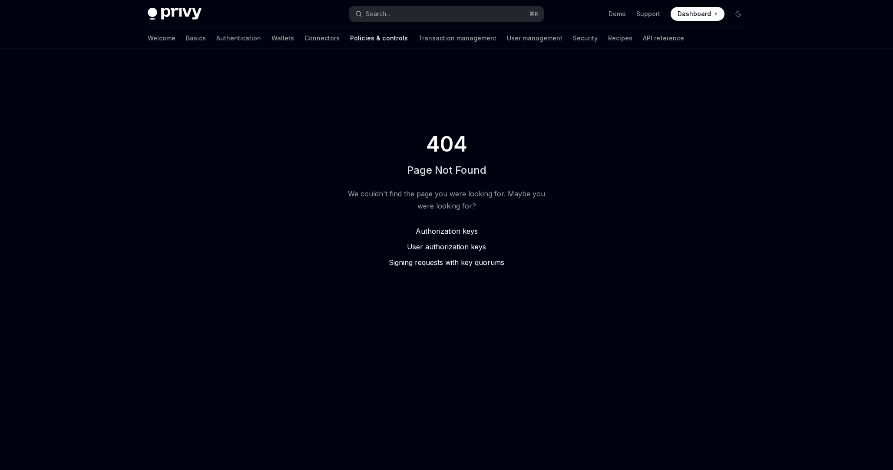
type textarea "*"
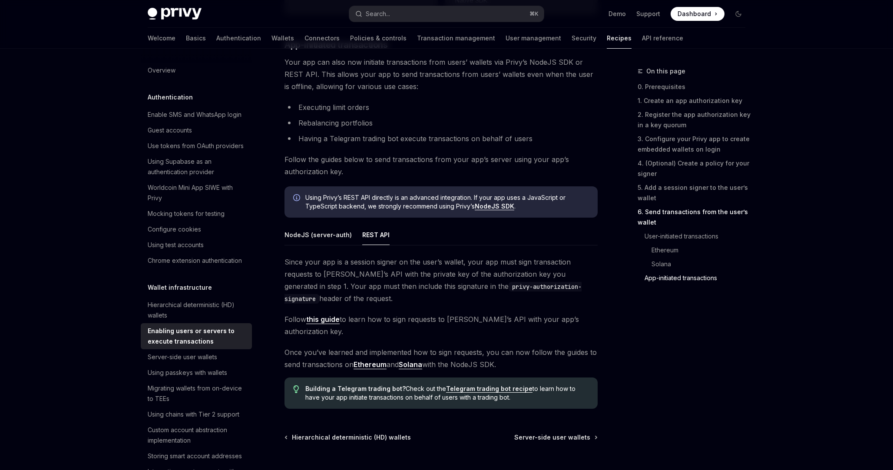
scroll to position [2123, 0]
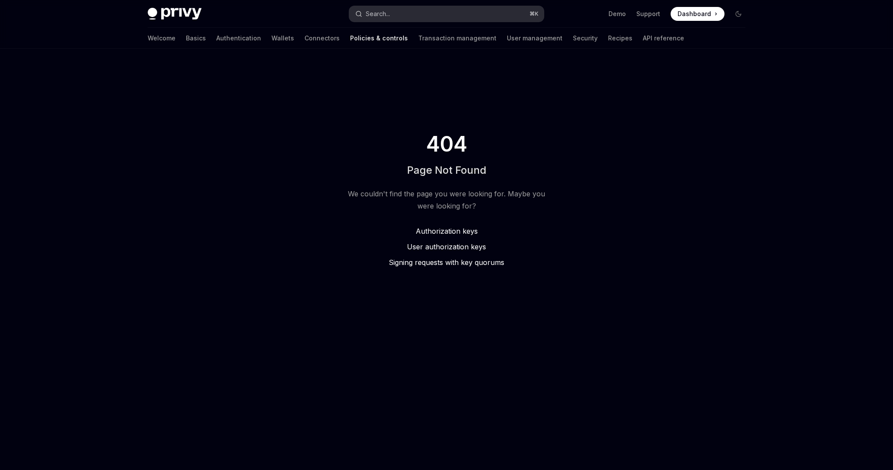
click at [422, 14] on button "Search... ⌘ K" at bounding box center [446, 14] width 194 height 16
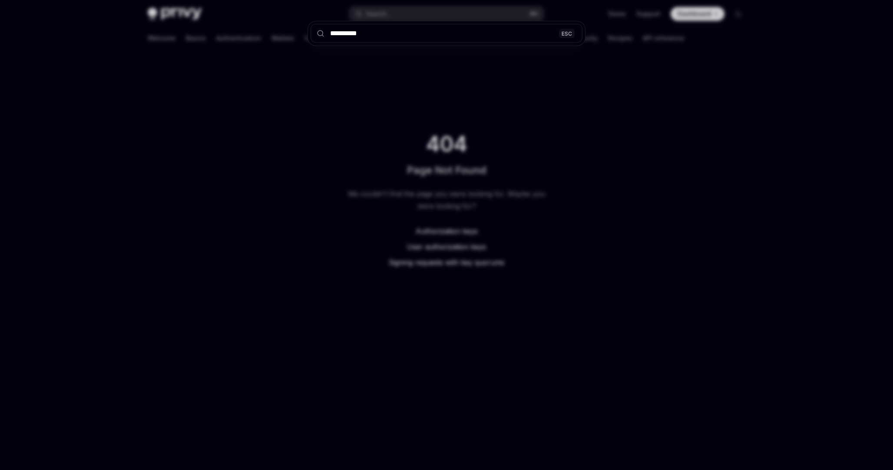
type input "*********"
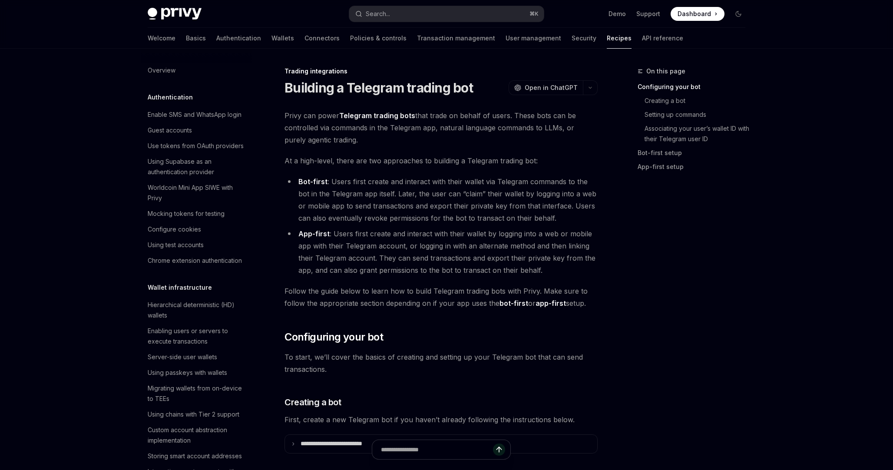
scroll to position [788, 0]
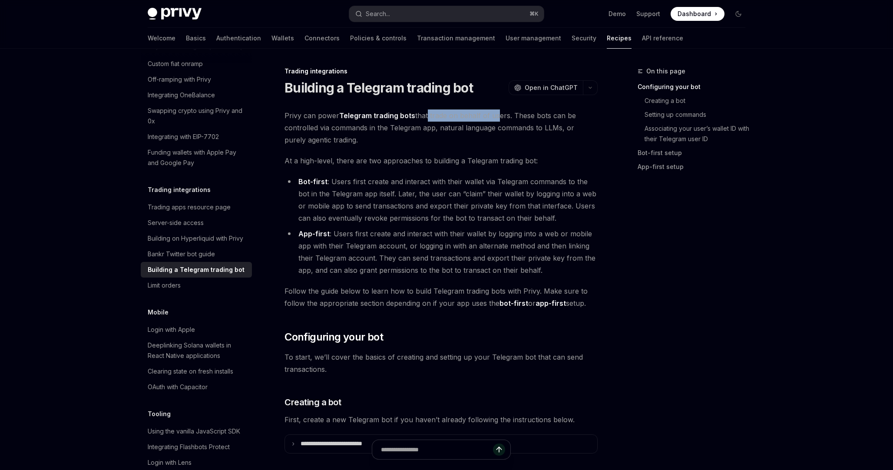
drag, startPoint x: 425, startPoint y: 115, endPoint x: 493, endPoint y: 116, distance: 67.7
click at [493, 116] on span "Privy can power Telegram trading bots that trade on behalf of users. These bots…" at bounding box center [440, 127] width 313 height 36
drag, startPoint x: 509, startPoint y: 117, endPoint x: 551, endPoint y: 117, distance: 41.7
click at [550, 117] on span "Privy can power Telegram trading bots that trade on behalf of users. These bots…" at bounding box center [440, 127] width 313 height 36
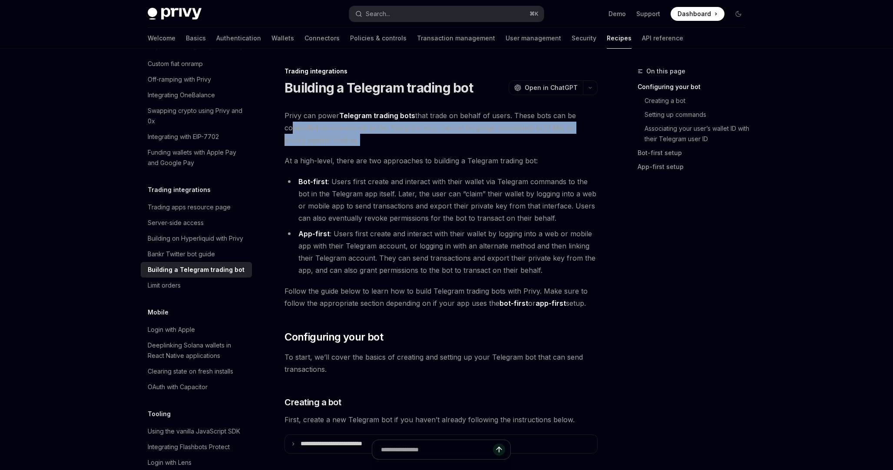
drag, startPoint x: 287, startPoint y: 124, endPoint x: 452, endPoint y: 146, distance: 167.2
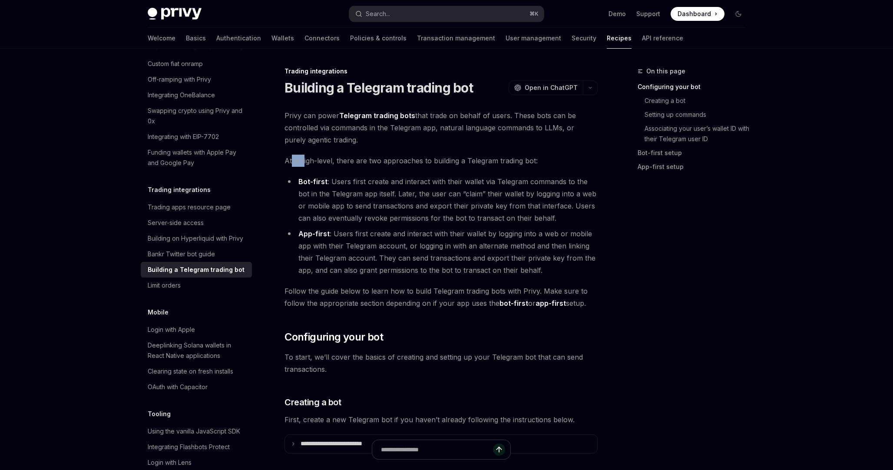
drag, startPoint x: 291, startPoint y: 159, endPoint x: 339, endPoint y: 161, distance: 48.2
click at [322, 159] on span "At a high-level, there are two approaches to building a Telegram trading bot:" at bounding box center [440, 161] width 313 height 12
drag, startPoint x: 362, startPoint y: 162, endPoint x: 381, endPoint y: 162, distance: 19.5
click at [381, 162] on span "At a high-level, there are two approaches to building a Telegram trading bot:" at bounding box center [440, 161] width 313 height 12
click at [432, 181] on li "Bot-first : Users first create and interact with their wallet via Telegram comm…" at bounding box center [440, 199] width 313 height 49
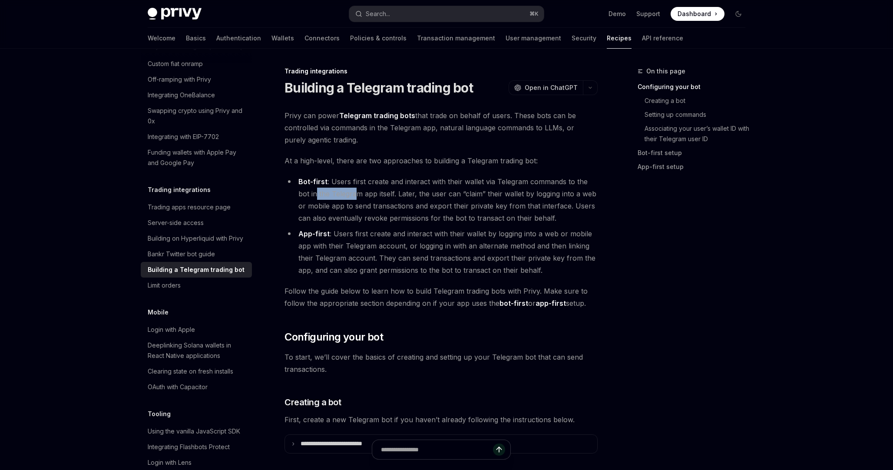
drag, startPoint x: 304, startPoint y: 197, endPoint x: 344, endPoint y: 197, distance: 39.9
click at [343, 197] on li "Bot-first : Users first create and interact with their wallet via Telegram comm…" at bounding box center [440, 199] width 313 height 49
drag, startPoint x: 389, startPoint y: 195, endPoint x: 445, endPoint y: 195, distance: 56.0
click at [446, 196] on li "Bot-first : Users first create and interact with their wallet via Telegram comm…" at bounding box center [440, 199] width 313 height 49
click at [591, 236] on li "App-first : Users first create and interact with their wallet by logging into a…" at bounding box center [440, 251] width 313 height 49
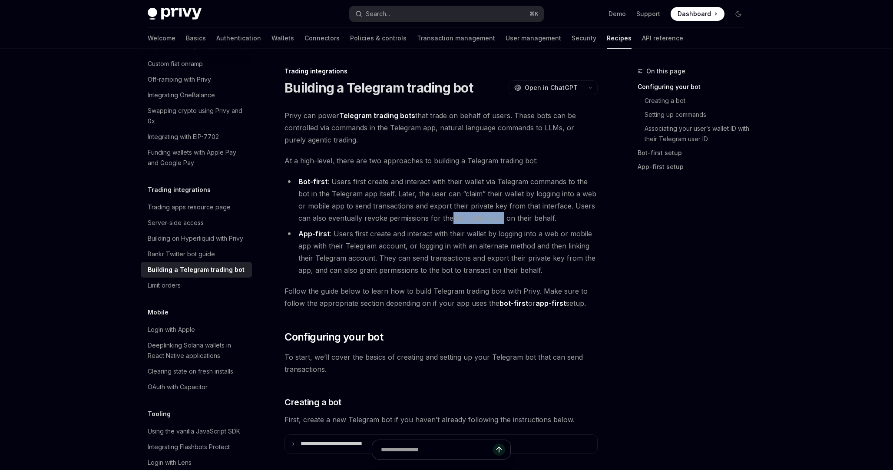
drag, startPoint x: 436, startPoint y: 217, endPoint x: 487, endPoint y: 217, distance: 50.8
click at [487, 217] on li "Bot-first : Users first create and interact with their wallet via Telegram comm…" at bounding box center [440, 199] width 313 height 49
click at [520, 220] on li "Bot-first : Users first create and interact with their wallet via Telegram comm…" at bounding box center [440, 199] width 313 height 49
click at [563, 219] on li "Bot-first : Users first create and interact with their wallet via Telegram comm…" at bounding box center [440, 199] width 313 height 49
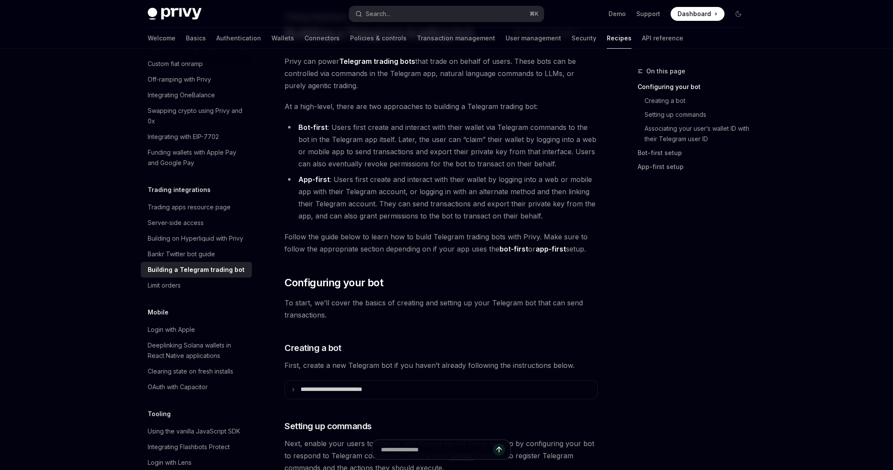
scroll to position [56, 0]
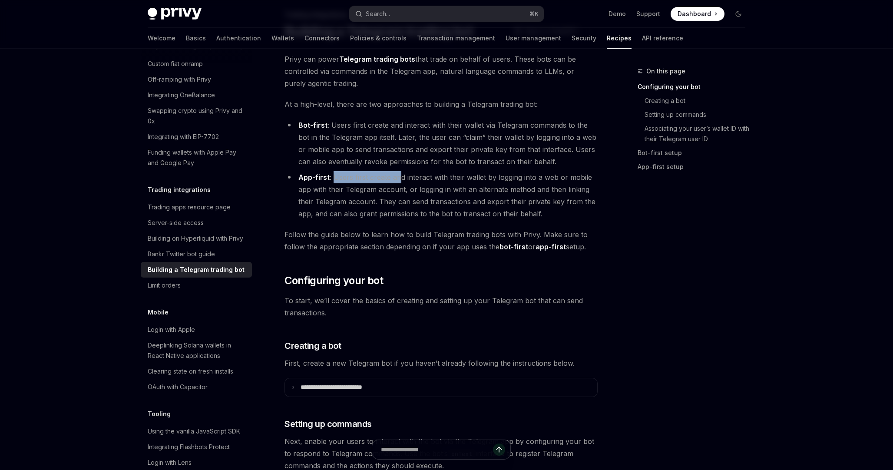
drag, startPoint x: 335, startPoint y: 178, endPoint x: 401, endPoint y: 179, distance: 66.0
click at [401, 180] on li "App-first : Users first create and interact with their wallet by logging into a…" at bounding box center [440, 195] width 313 height 49
drag, startPoint x: 409, startPoint y: 191, endPoint x: 446, endPoint y: 191, distance: 36.9
click at [446, 191] on li "App-first : Users first create and interact with their wallet by logging into a…" at bounding box center [440, 195] width 313 height 49
drag, startPoint x: 470, startPoint y: 191, endPoint x: 500, endPoint y: 191, distance: 29.5
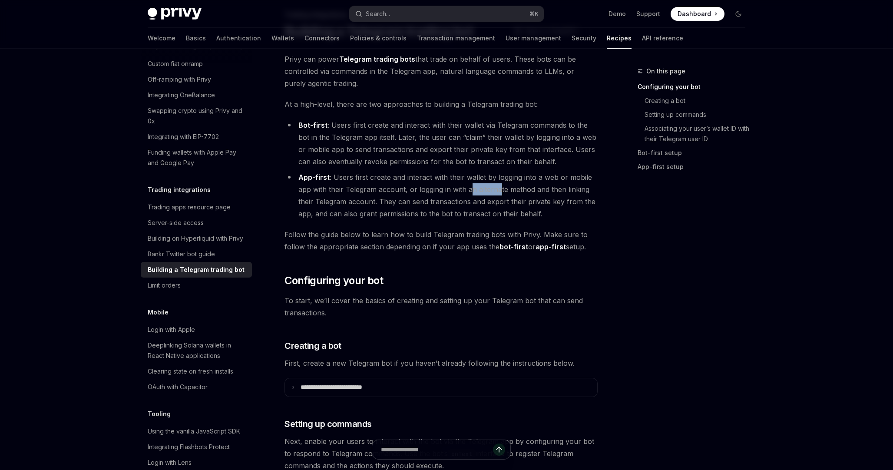
click at [500, 191] on li "App-first : Users first create and interact with their wallet by logging into a…" at bounding box center [440, 195] width 313 height 49
drag, startPoint x: 543, startPoint y: 188, endPoint x: 579, endPoint y: 188, distance: 35.2
click at [577, 188] on li "App-first : Users first create and interact with their wallet by logging into a…" at bounding box center [440, 195] width 313 height 49
drag, startPoint x: 346, startPoint y: 201, endPoint x: 381, endPoint y: 201, distance: 35.6
click at [381, 201] on li "App-first : Users first create and interact with their wallet by logging into a…" at bounding box center [440, 195] width 313 height 49
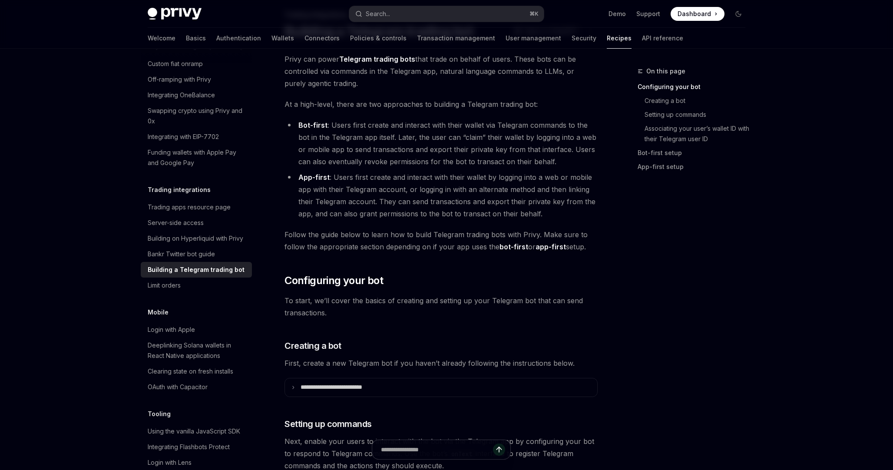
click at [393, 202] on li "App-first : Users first create and interact with their wallet by logging into a…" at bounding box center [440, 195] width 313 height 49
click at [298, 386] on summary "**********" at bounding box center [441, 387] width 312 height 18
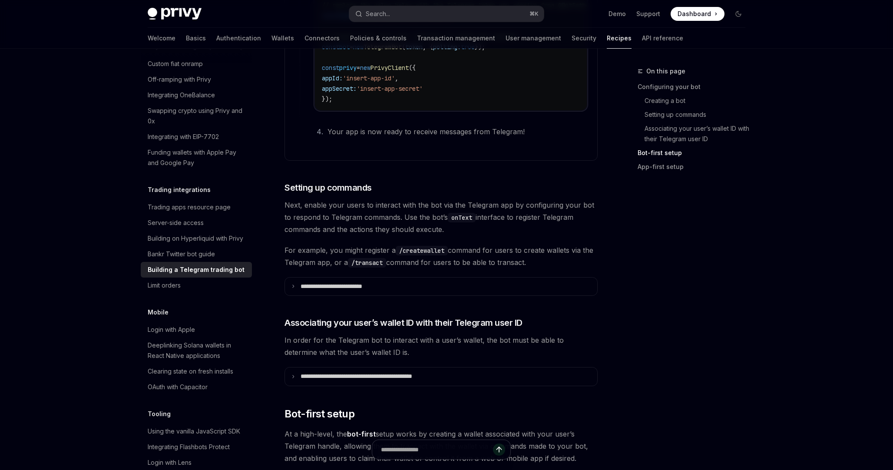
scroll to position [786, 0]
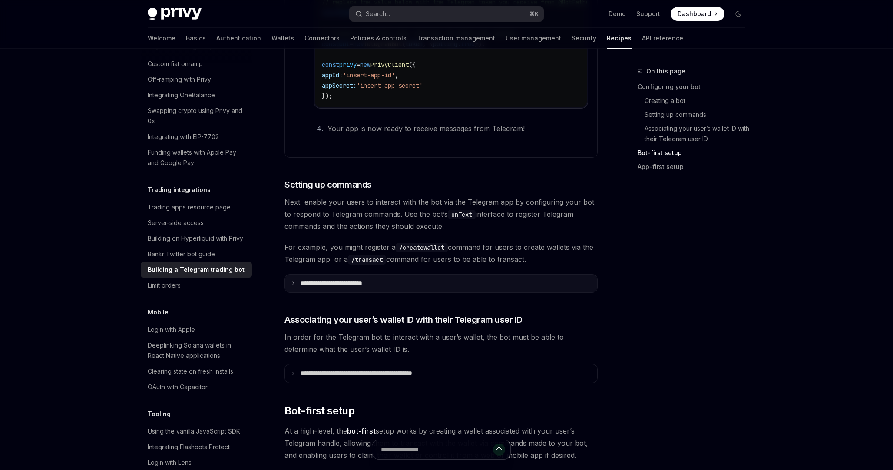
click at [409, 289] on summary "**********" at bounding box center [441, 283] width 312 height 18
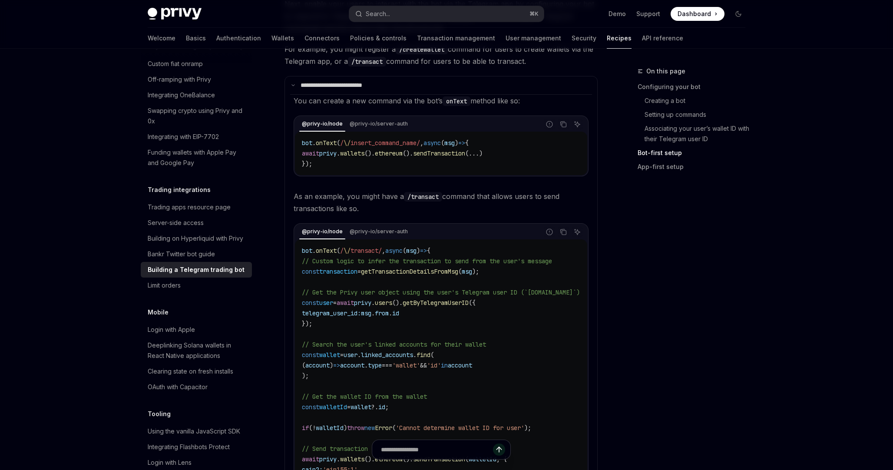
scroll to position [985, 0]
click at [472, 367] on span "account" at bounding box center [460, 363] width 24 height 8
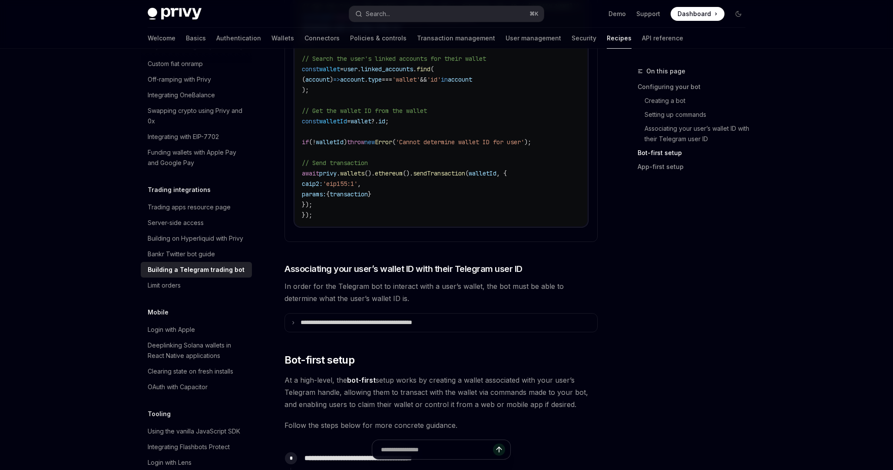
scroll to position [1280, 0]
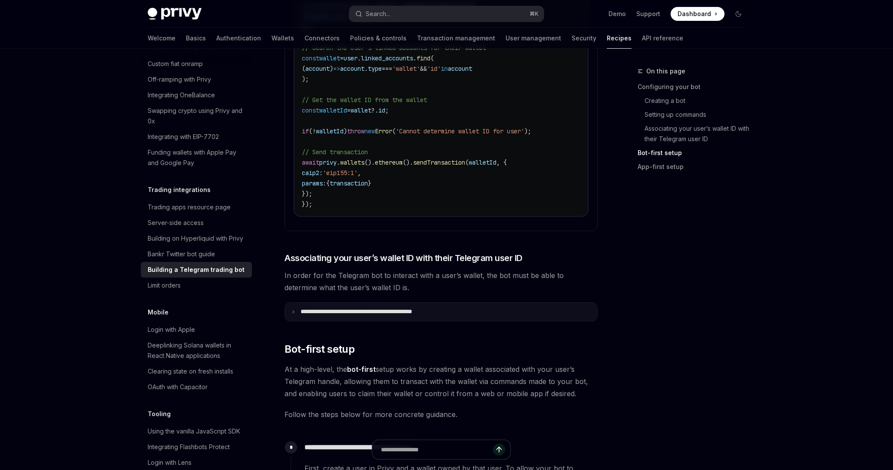
click at [483, 312] on summary "**********" at bounding box center [441, 312] width 312 height 18
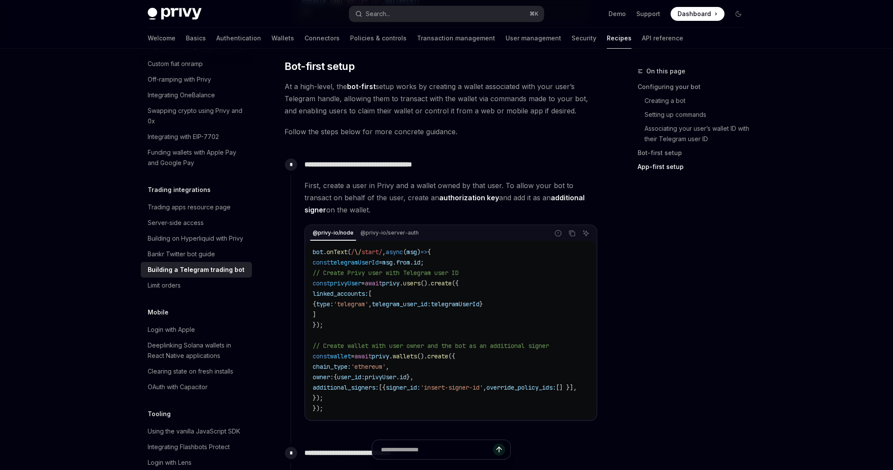
scroll to position [1830, 0]
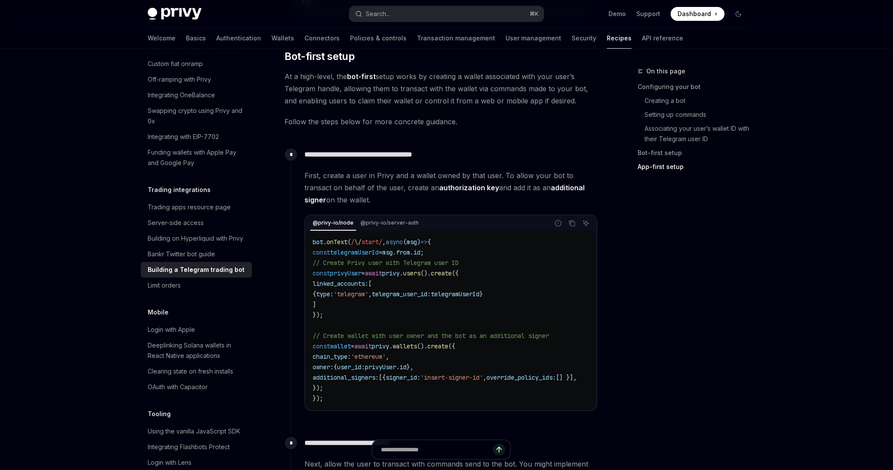
click at [420, 376] on span "signer_id:" at bounding box center [402, 377] width 35 height 8
click at [469, 376] on span "'insert-signer-id'" at bounding box center [451, 377] width 63 height 8
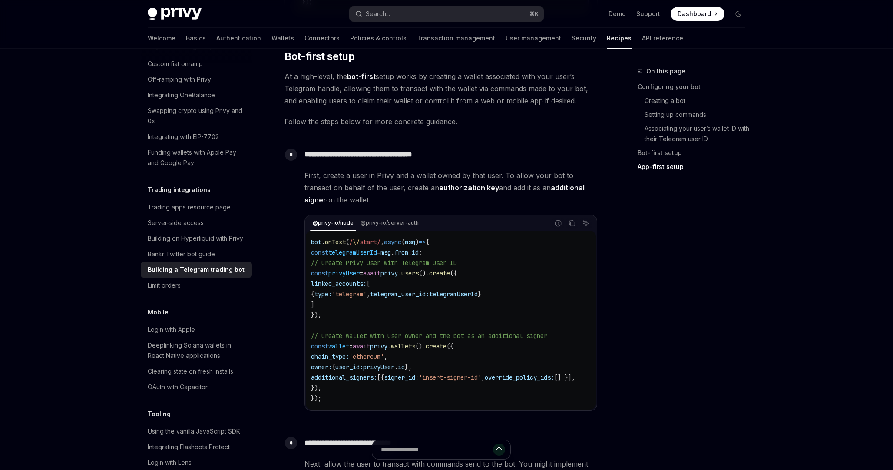
click at [484, 377] on span "override_policy_ids:" at bounding box center [518, 377] width 69 height 8
click at [435, 380] on code "bot . onText ( / \/ start/ , async ( msg ) => { const telegramUserId = msg . fr…" at bounding box center [455, 320] width 285 height 167
click at [420, 378] on span "signer_id:" at bounding box center [402, 377] width 35 height 8
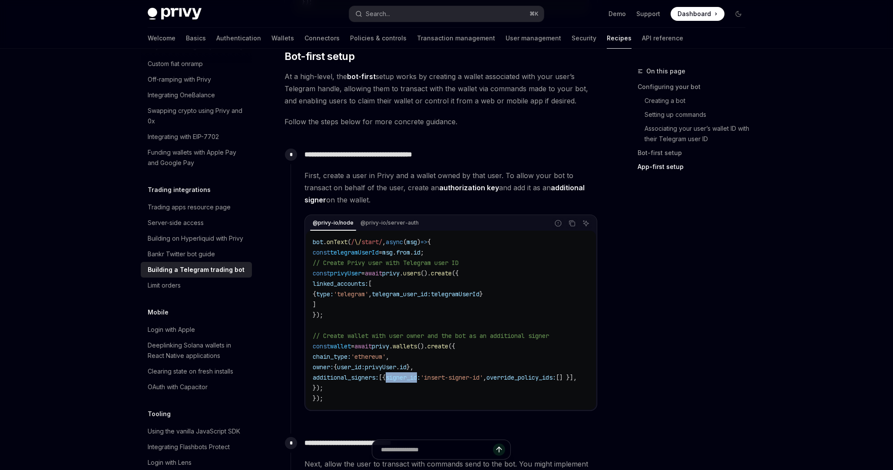
click at [420, 378] on span "signer_id:" at bounding box center [402, 377] width 35 height 8
click at [380, 381] on code "bot . onText ( / \/ start/ , async ( msg ) => { const telegramUserId = msg . fr…" at bounding box center [455, 320] width 285 height 167
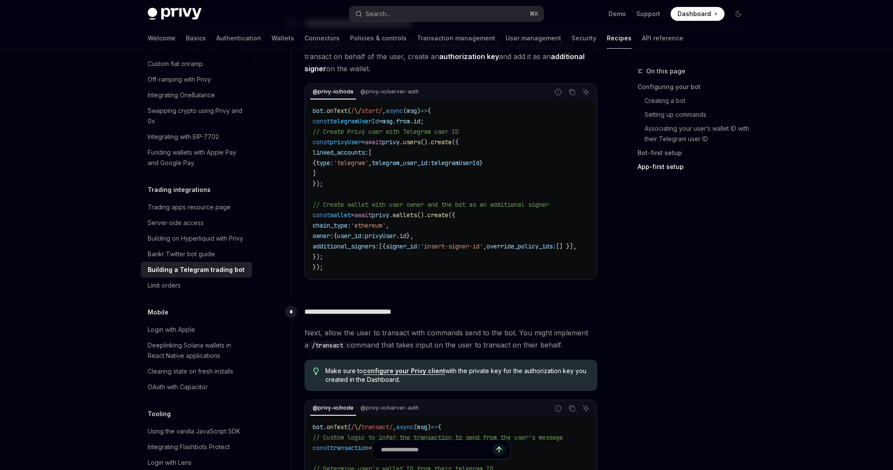
scroll to position [1958, 0]
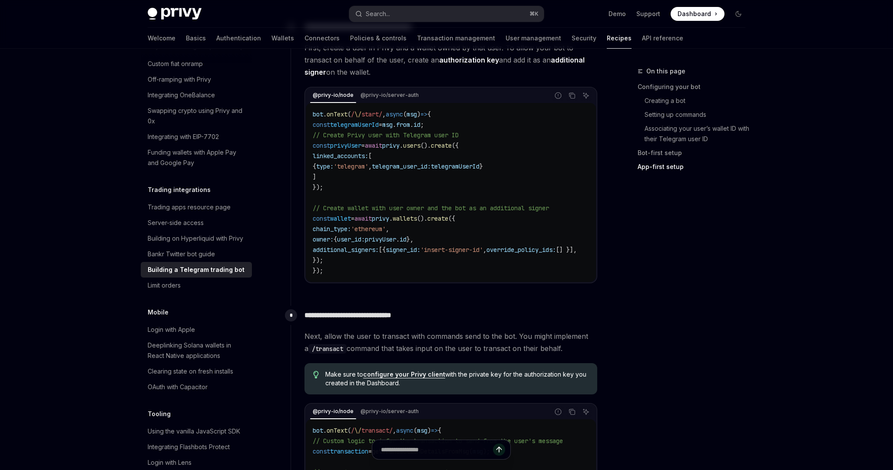
click at [465, 249] on span "'insert-signer-id'" at bounding box center [451, 250] width 63 height 8
drag, startPoint x: 515, startPoint y: 248, endPoint x: 480, endPoint y: 248, distance: 35.6
click at [480, 248] on span "'insert-signer-id'" at bounding box center [451, 250] width 63 height 8
copy span "signer-id'"
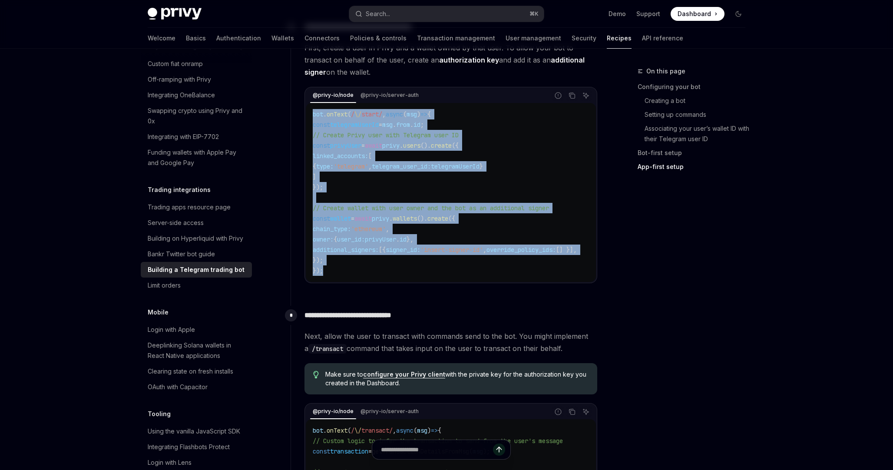
drag, startPoint x: 338, startPoint y: 270, endPoint x: 307, endPoint y: 107, distance: 166.0
click at [307, 108] on div "bot . onText ( / \/ start/ , async ( msg ) => { const telegramUserId = msg . fr…" at bounding box center [451, 192] width 290 height 179
copy code "bot . onText ( / \/ start/ , async ( msg ) => { const telegramUserId = msg . fr…"
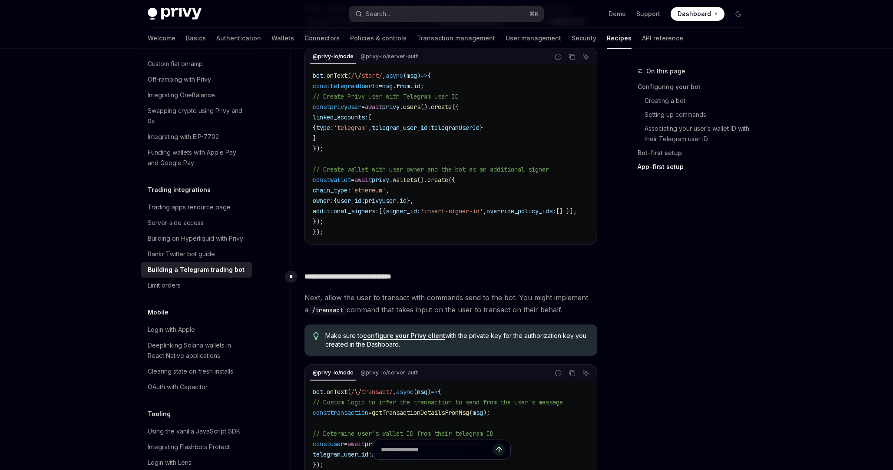
scroll to position [1998, 0]
click at [375, 210] on span "additional_signers:" at bounding box center [346, 209] width 66 height 8
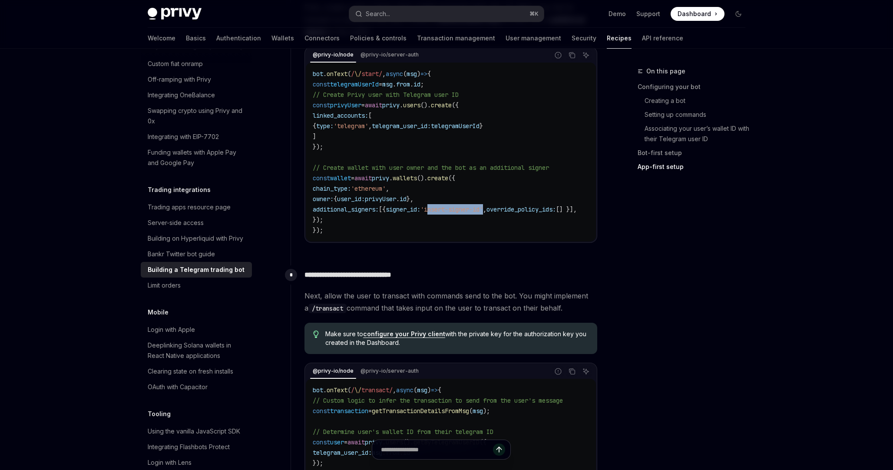
drag, startPoint x: 454, startPoint y: 209, endPoint x: 513, endPoint y: 209, distance: 58.6
click at [483, 209] on span "'insert-signer-id'" at bounding box center [451, 209] width 63 height 8
click at [448, 177] on span "create" at bounding box center [437, 178] width 21 height 8
click at [385, 209] on span "[{" at bounding box center [382, 209] width 7 height 8
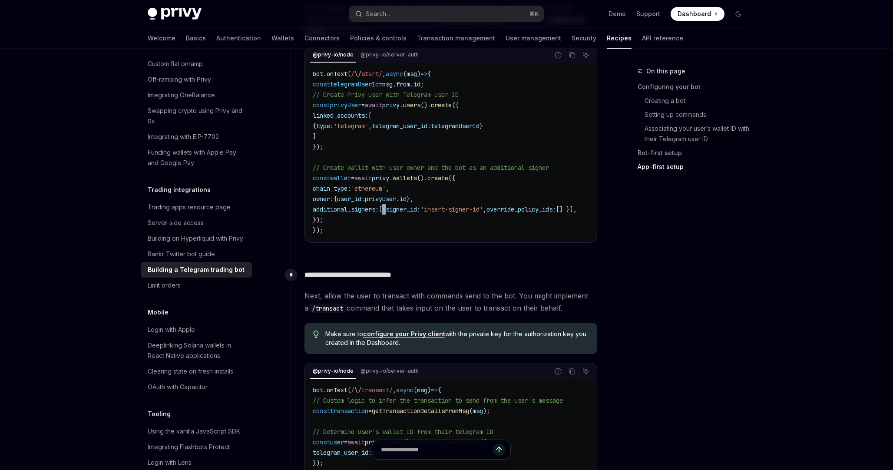
click at [385, 209] on span "[{" at bounding box center [382, 209] width 7 height 8
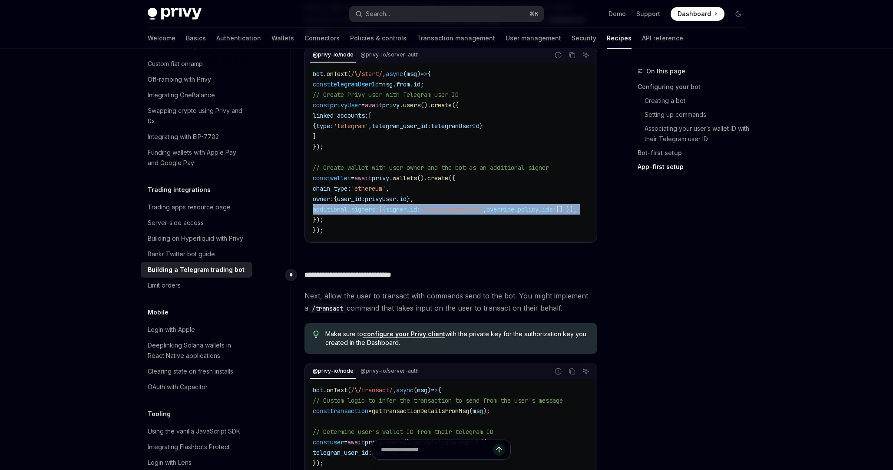
click at [385, 209] on span "[{" at bounding box center [382, 209] width 7 height 8
copy code "additional_signers: [{ signer_id: 'insert-signer-id' , override_policy_ids: [] …"
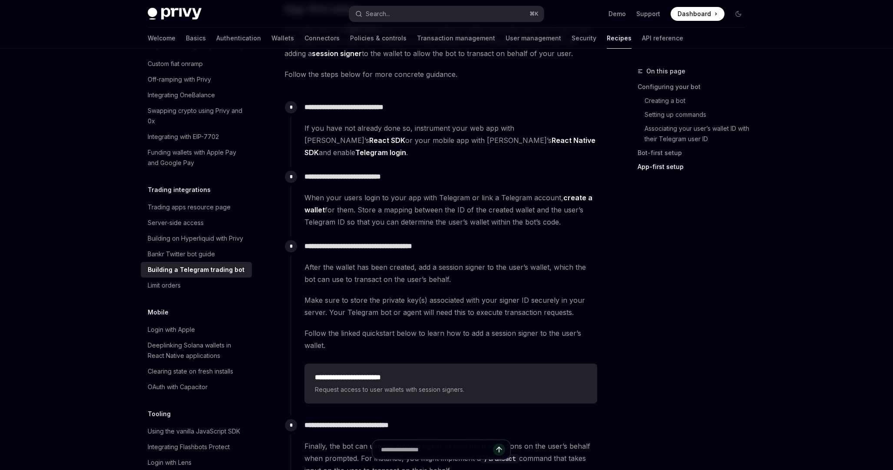
scroll to position [2770, 0]
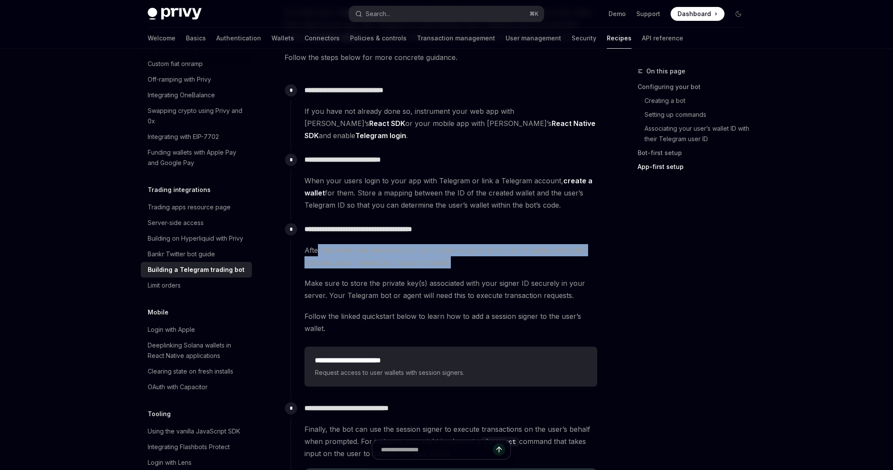
drag, startPoint x: 319, startPoint y: 243, endPoint x: 442, endPoint y: 252, distance: 123.6
click at [442, 252] on span "After the wallet has been created, add a session signer to the user’s wallet, w…" at bounding box center [450, 256] width 293 height 24
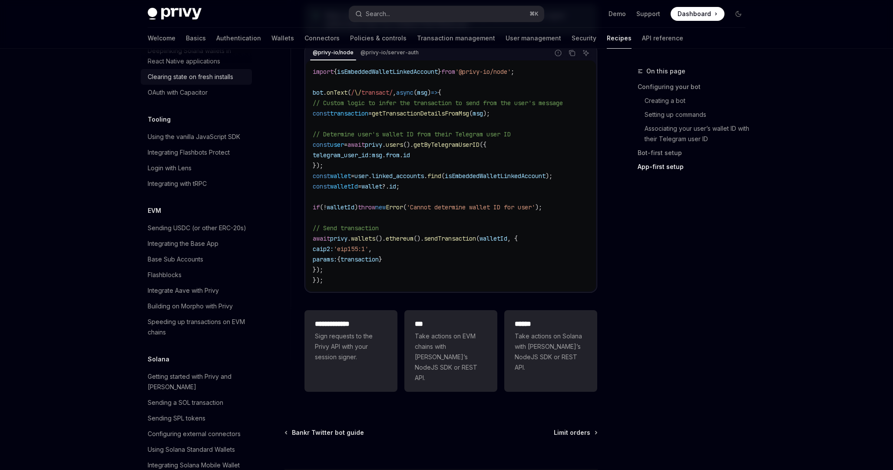
scroll to position [1202, 0]
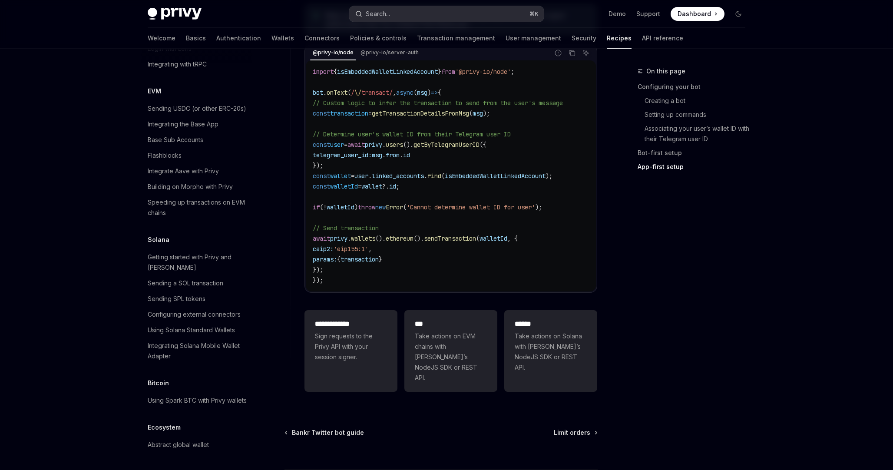
click at [451, 13] on button "Search... ⌘ K" at bounding box center [446, 14] width 194 height 16
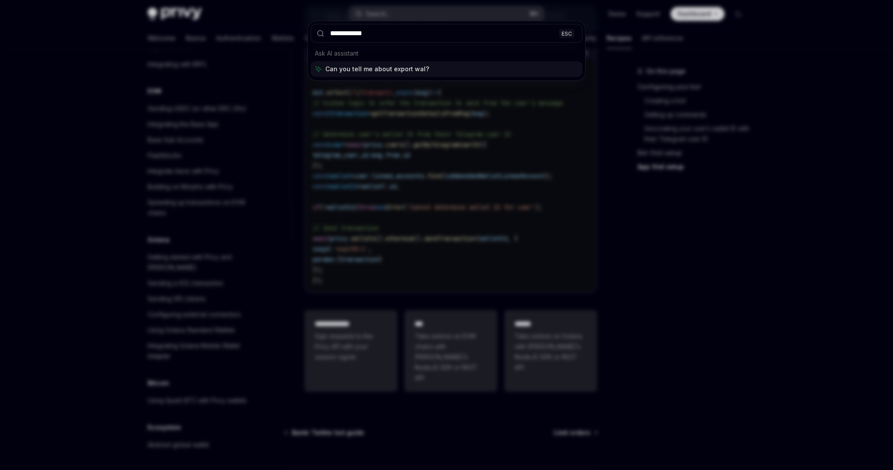
type input "**********"
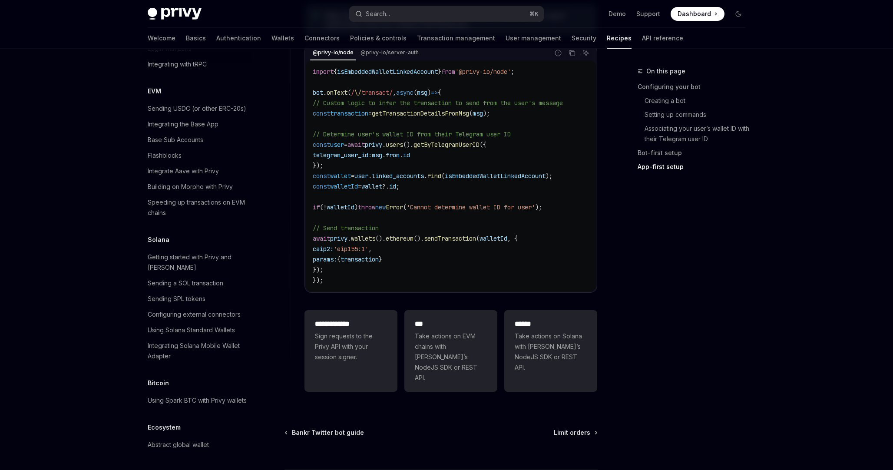
type textarea "*"
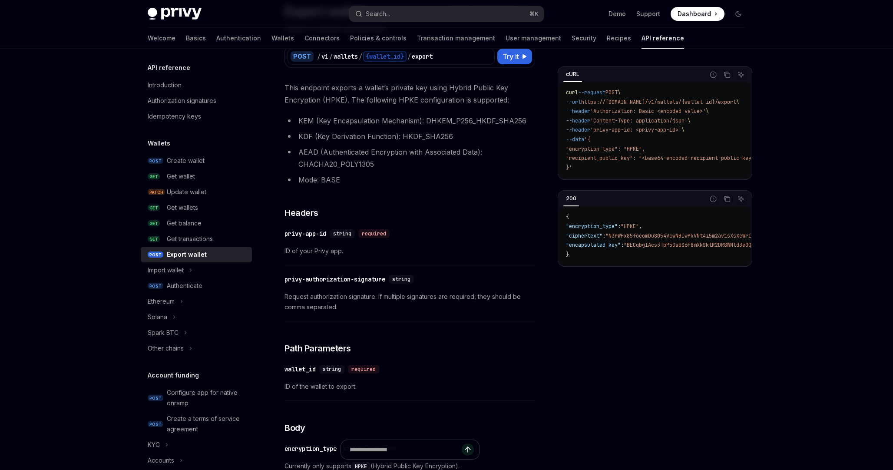
scroll to position [75, 0]
click at [639, 148] on span ""encryption_type": "HPKE"," at bounding box center [605, 148] width 79 height 7
copy span "HPKE"
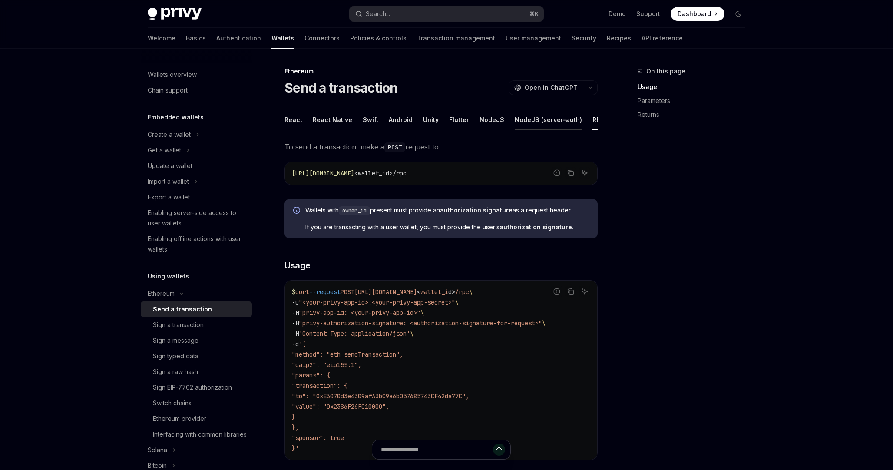
click at [517, 119] on div "NodeJS (server-auth)" at bounding box center [547, 119] width 67 height 20
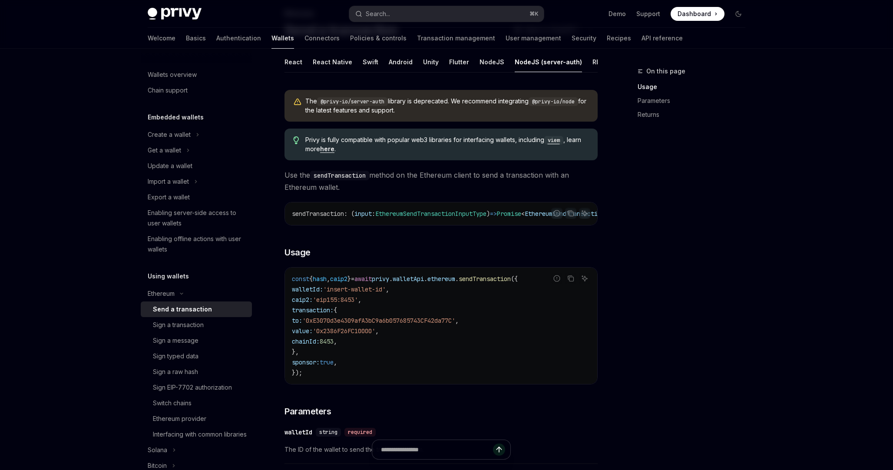
scroll to position [55, 0]
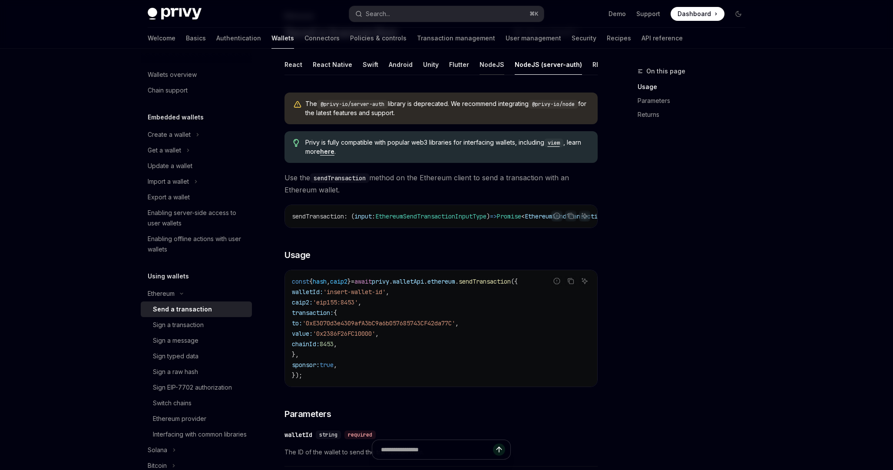
click at [487, 66] on div "NodeJS" at bounding box center [491, 64] width 25 height 20
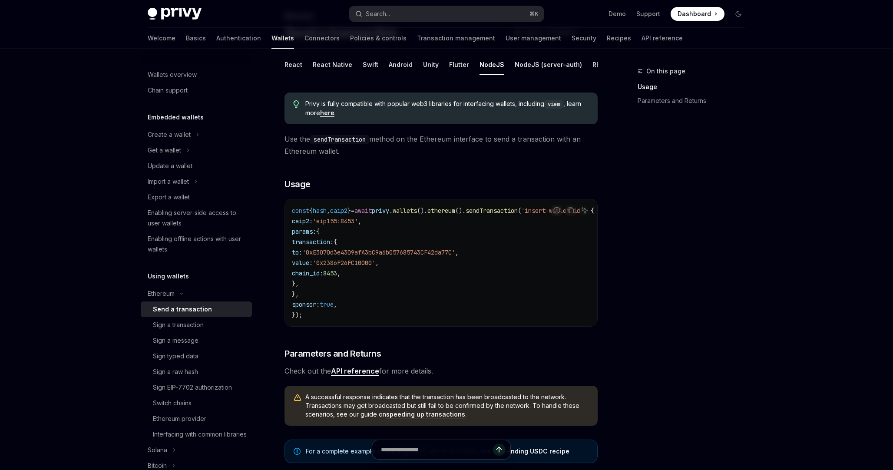
scroll to position [55, 0]
click at [544, 291] on code "const { hash , caip2 } = await privy . wallets (). ethereum (). sendTransaction…" at bounding box center [453, 263] width 323 height 115
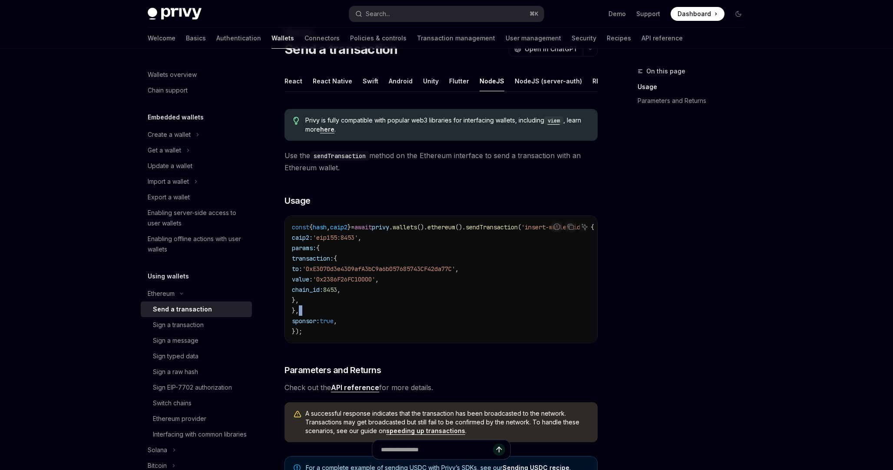
scroll to position [28, 0]
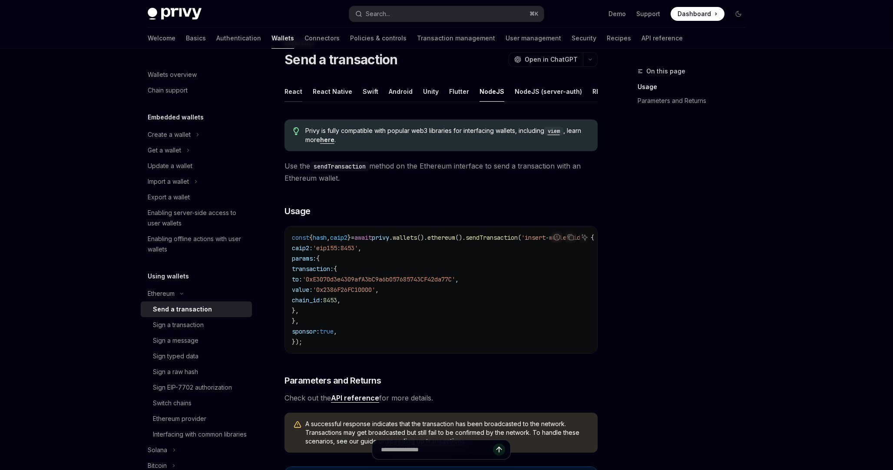
click at [291, 93] on div "React" at bounding box center [293, 91] width 18 height 20
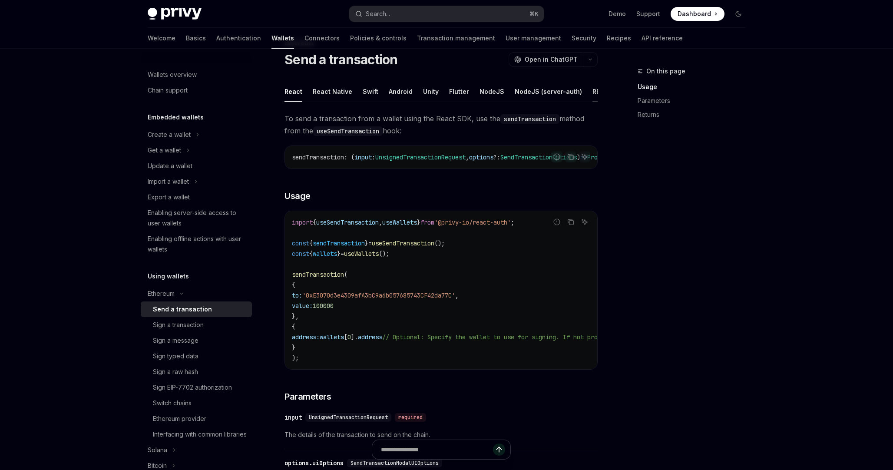
click at [592, 90] on div "REST API" at bounding box center [605, 91] width 27 height 20
type textarea "*"
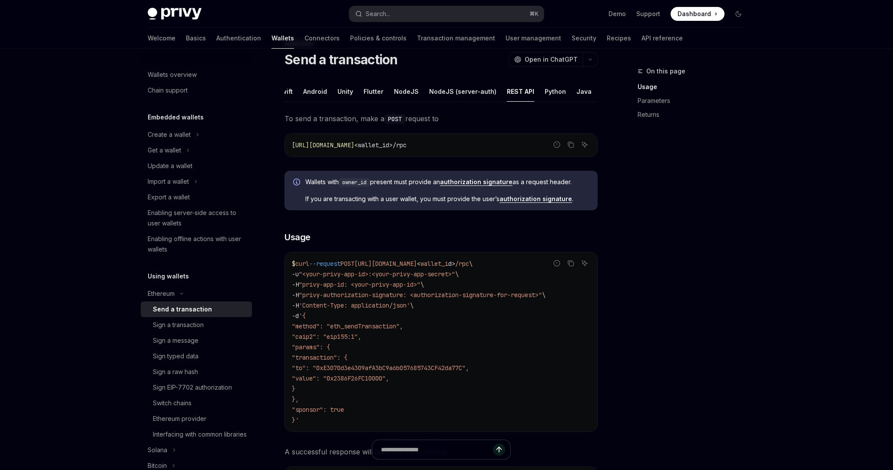
scroll to position [0, 90]
click at [421, 295] on span ""privy-authorization-signature: <authorization-signature-for-request>"" at bounding box center [420, 295] width 243 height 8
click at [571, 265] on icon "Copy the contents from the code block" at bounding box center [571, 263] width 4 height 4
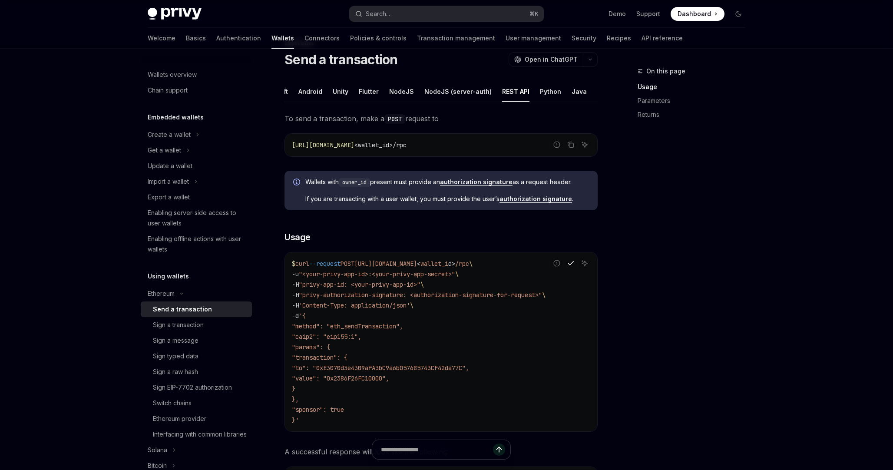
click at [503, 293] on span ""privy-authorization-signature: <authorization-signature-for-request>"" at bounding box center [420, 295] width 243 height 8
click at [452, 305] on code "$ curl --request POST https://api.privy.io/v1/wallets/ < wallet_i d > /rpc \ -u…" at bounding box center [441, 341] width 298 height 167
drag, startPoint x: 410, startPoint y: 296, endPoint x: 306, endPoint y: 293, distance: 103.8
click at [306, 293] on span ""privy-authorization-signature: <authorization-signature-for-request>"" at bounding box center [420, 295] width 243 height 8
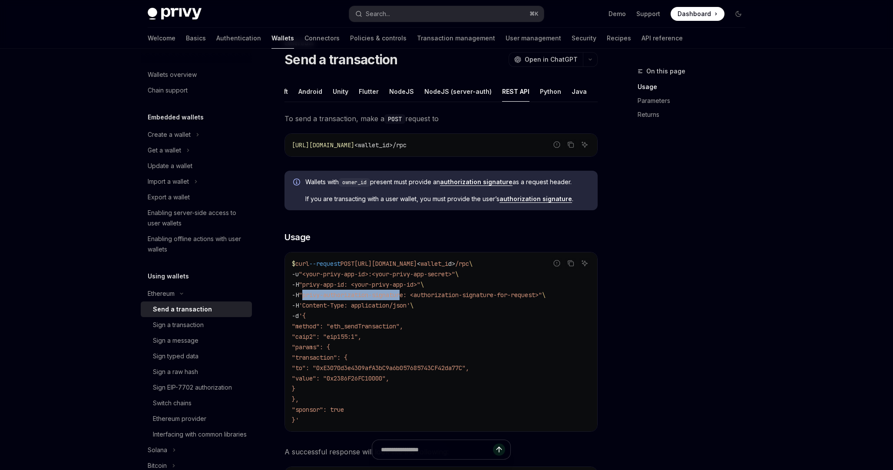
copy span "privy-authorization-signatur"
click at [439, 8] on button "Search... ⌘ K" at bounding box center [446, 14] width 194 height 16
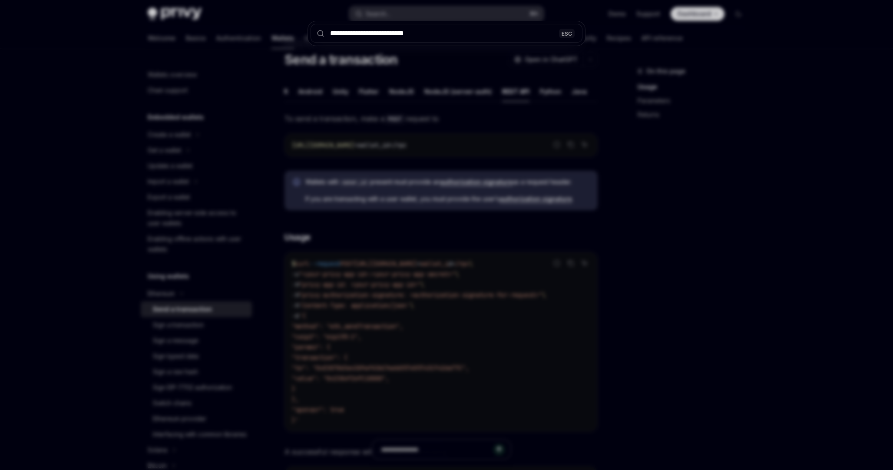
type input "**********"
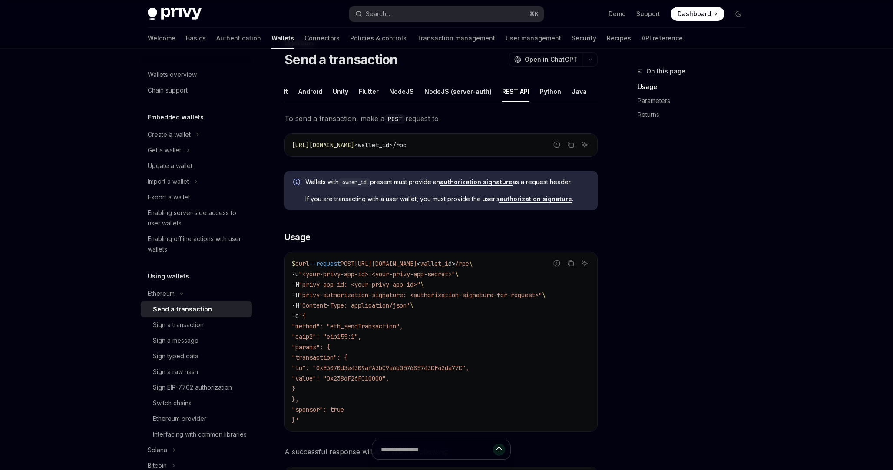
type textarea "*"
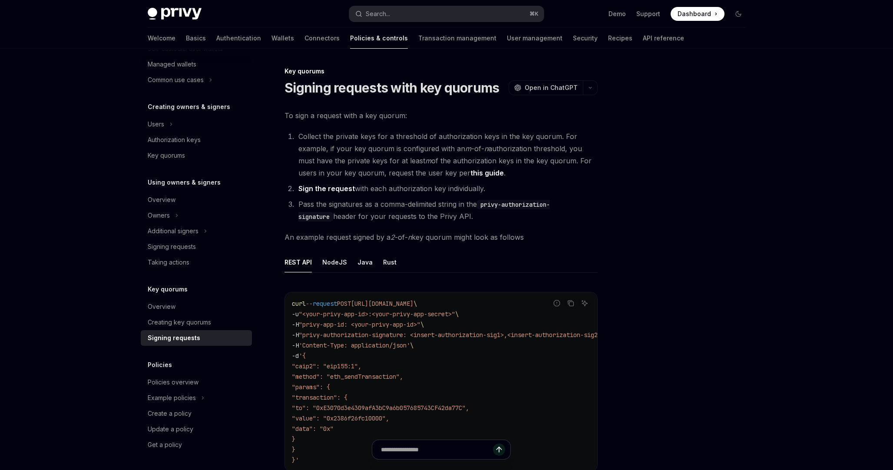
drag, startPoint x: 405, startPoint y: 189, endPoint x: 501, endPoint y: 188, distance: 95.9
click at [503, 189] on li "Sign the request with each authorization key individually." at bounding box center [447, 188] width 302 height 12
click at [501, 188] on li "Sign the request with each authorization key individually." at bounding box center [447, 188] width 302 height 12
click at [336, 187] on link "Sign the request" at bounding box center [326, 188] width 56 height 9
click at [330, 190] on link "Sign the request" at bounding box center [326, 188] width 56 height 9
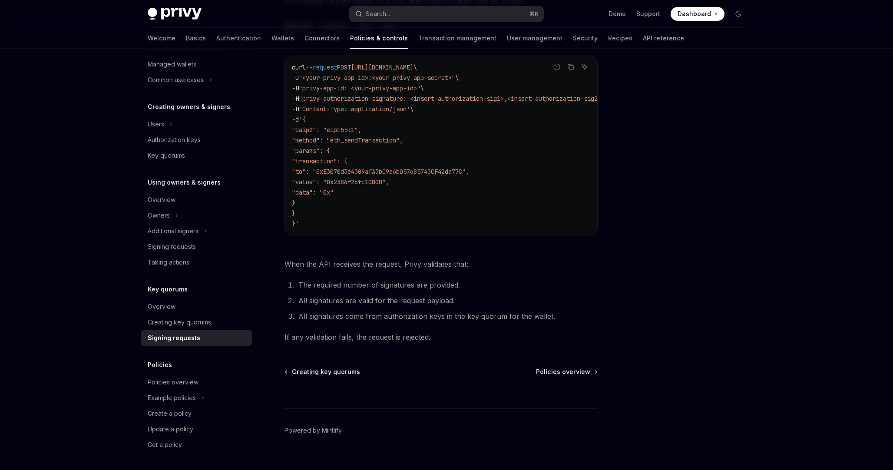
scroll to position [237, 0]
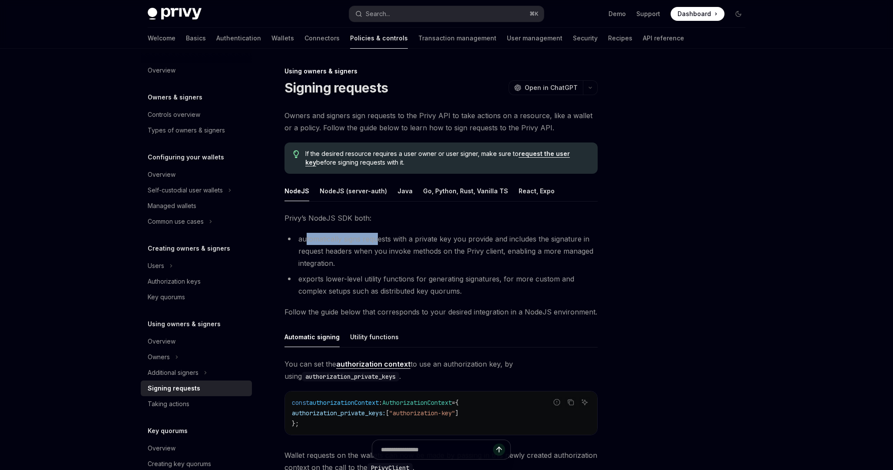
drag, startPoint x: 304, startPoint y: 238, endPoint x: 379, endPoint y: 238, distance: 74.7
click at [379, 238] on li "automatically signs requests with a private key you provide and includes the si…" at bounding box center [440, 251] width 313 height 36
drag, startPoint x: 408, startPoint y: 240, endPoint x: 446, endPoint y: 240, distance: 38.2
click at [446, 240] on li "automatically signs requests with a private key you provide and includes the si…" at bounding box center [440, 251] width 313 height 36
drag, startPoint x: 465, startPoint y: 238, endPoint x: 495, endPoint y: 238, distance: 30.4
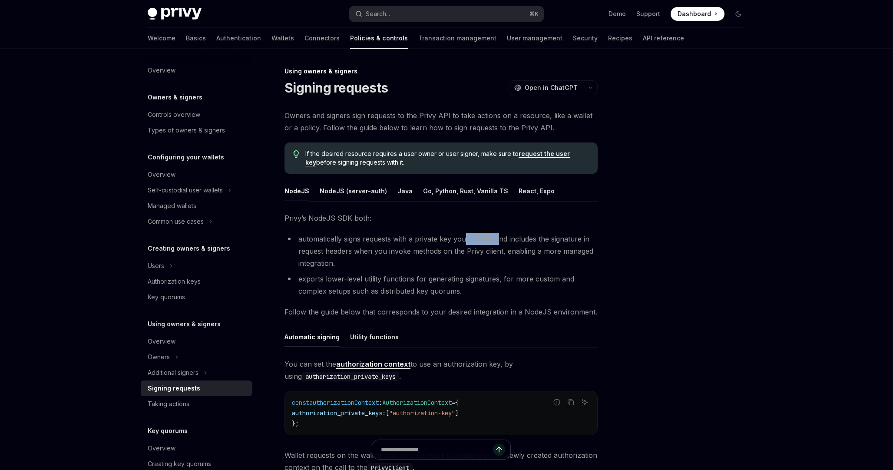
click at [496, 238] on li "automatically signs requests with a private key you provide and includes the si…" at bounding box center [440, 251] width 313 height 36
drag, startPoint x: 516, startPoint y: 238, endPoint x: 616, endPoint y: 239, distance: 100.7
click at [616, 239] on div "Using owners & signers Signing requests OpenAI Open in ChatGPT OpenAI Open in C…" at bounding box center [446, 441] width 611 height 784
drag, startPoint x: 301, startPoint y: 253, endPoint x: 334, endPoint y: 254, distance: 33.0
click at [334, 254] on li "automatically signs requests with a private key you provide and includes the si…" at bounding box center [440, 251] width 313 height 36
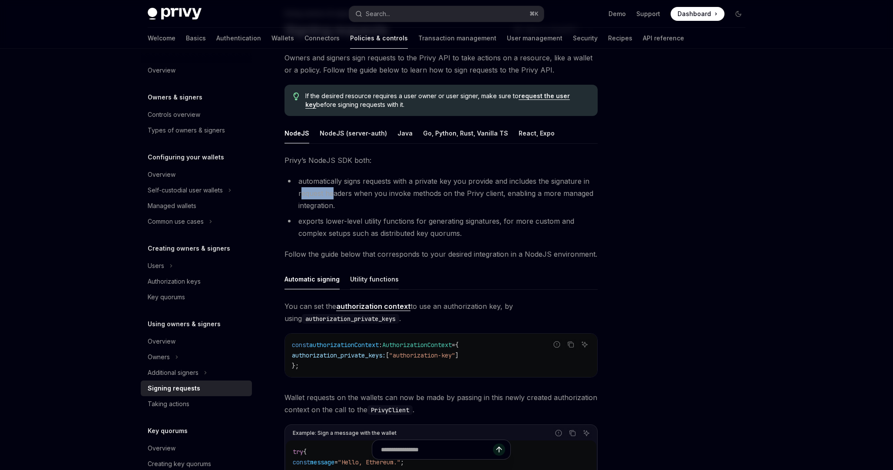
scroll to position [53, 0]
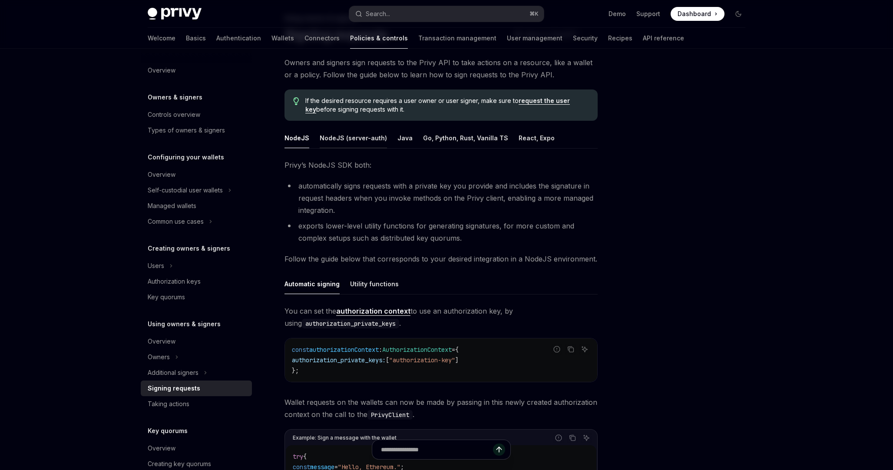
click at [371, 145] on div "NodeJS (server-auth)" at bounding box center [353, 138] width 67 height 20
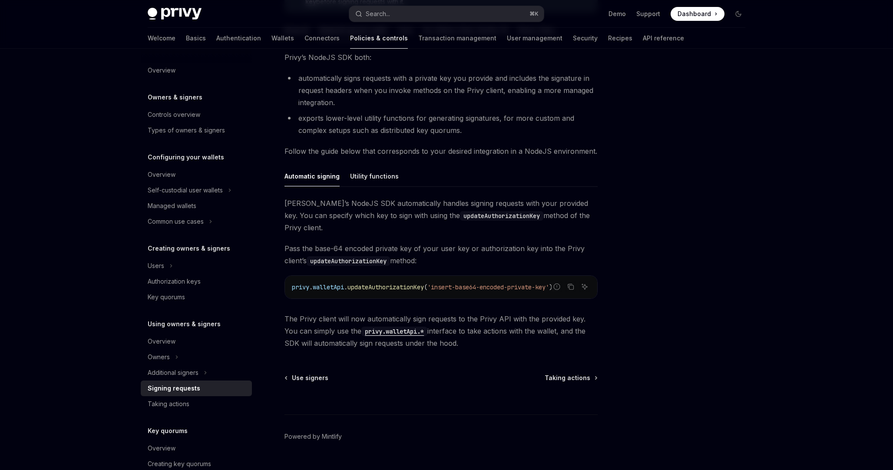
scroll to position [161, 0]
click at [385, 182] on div "Utility functions" at bounding box center [374, 175] width 49 height 20
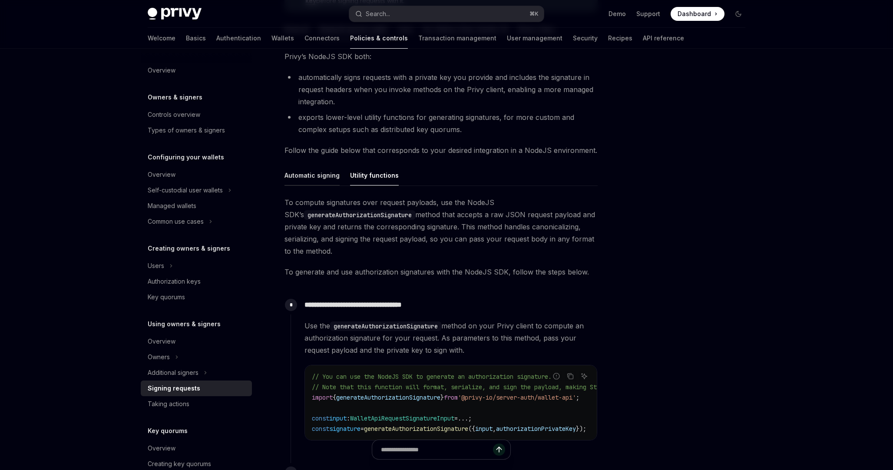
click at [321, 178] on div "Automatic signing" at bounding box center [311, 175] width 55 height 20
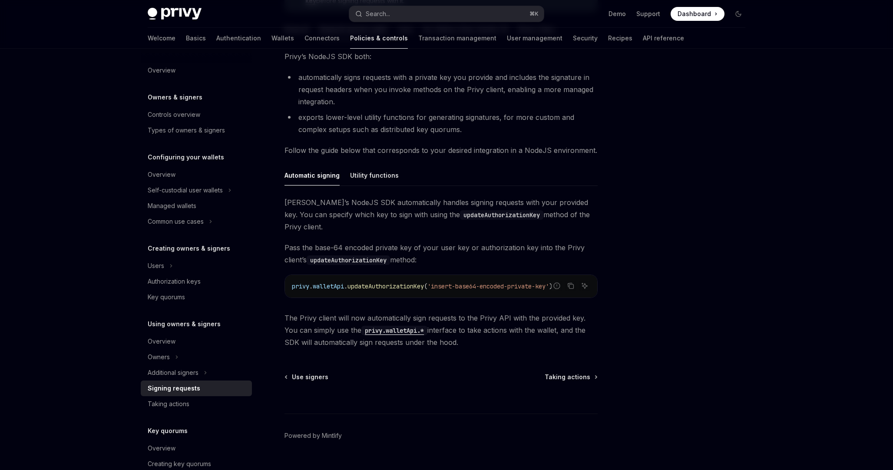
click at [375, 282] on span "updateAuthorizationKey" at bounding box center [385, 286] width 76 height 8
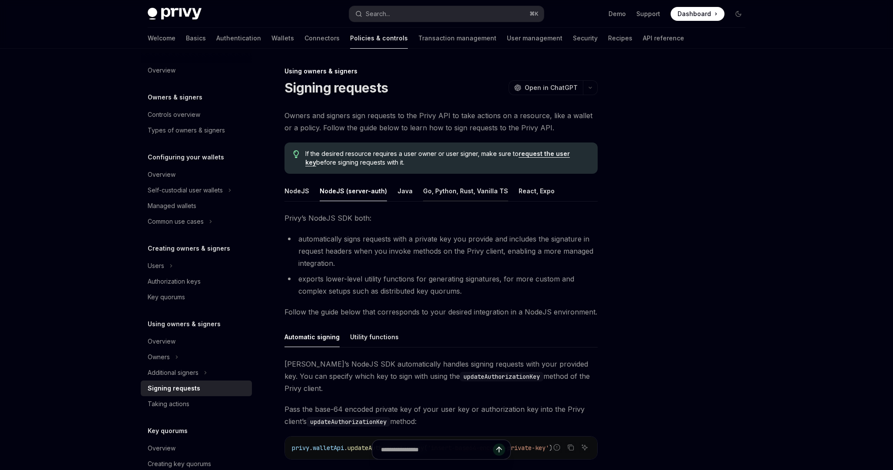
click at [450, 186] on div "Go, Python, Rust, Vanilla TS" at bounding box center [465, 191] width 85 height 20
type textarea "*"
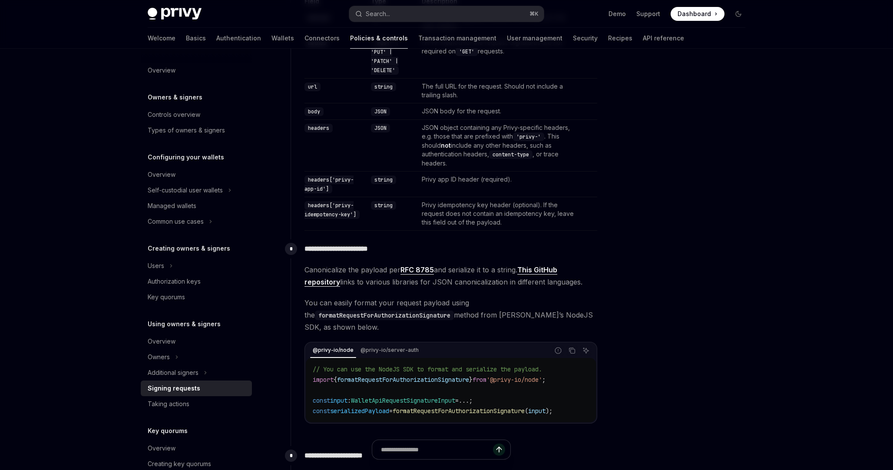
scroll to position [378, 0]
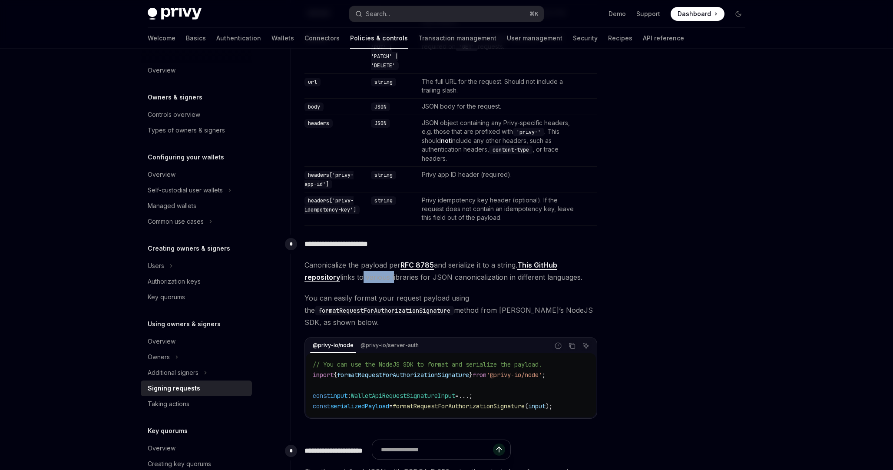
drag, startPoint x: 360, startPoint y: 279, endPoint x: 392, endPoint y: 279, distance: 31.3
click at [392, 279] on span "Canonicalize the payload per RFC 8785 and serialize it to a string. This GitHub…" at bounding box center [450, 271] width 293 height 24
drag, startPoint x: 416, startPoint y: 279, endPoint x: 459, endPoint y: 279, distance: 43.0
click at [460, 279] on span "Canonicalize the payload per RFC 8785 and serialize it to a string. This GitHub…" at bounding box center [450, 271] width 293 height 24
drag, startPoint x: 494, startPoint y: 277, endPoint x: 547, endPoint y: 277, distance: 53.0
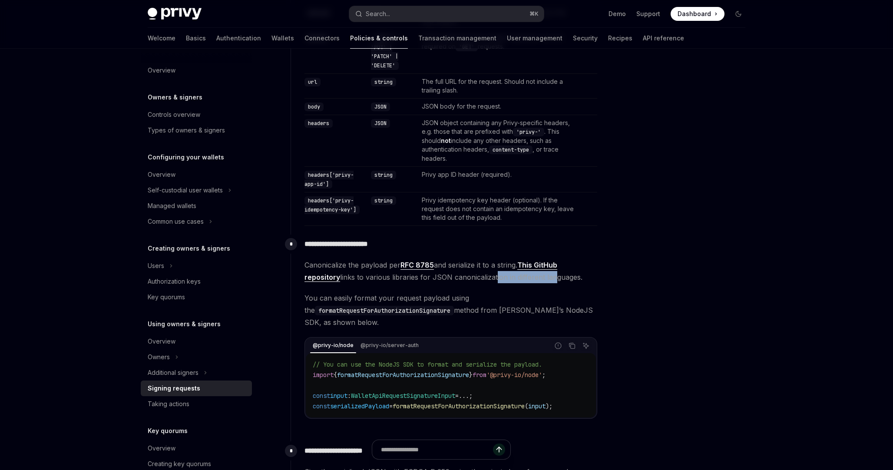
click at [551, 277] on span "Canonicalize the payload per RFC 8785 and serialize it to a string. This GitHub…" at bounding box center [450, 271] width 293 height 24
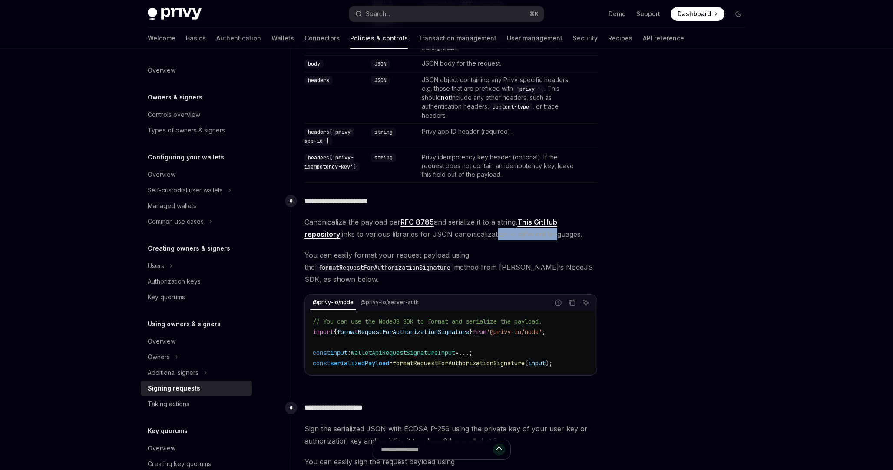
scroll to position [422, 0]
click at [411, 353] on span "WalletApiRequestSignatureInput" at bounding box center [403, 352] width 104 height 8
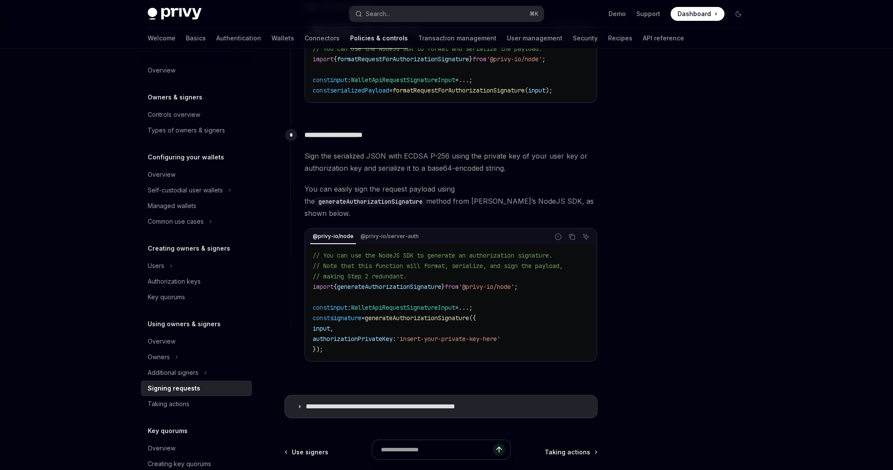
scroll to position [694, 0]
click at [463, 394] on summary "**********" at bounding box center [441, 405] width 312 height 23
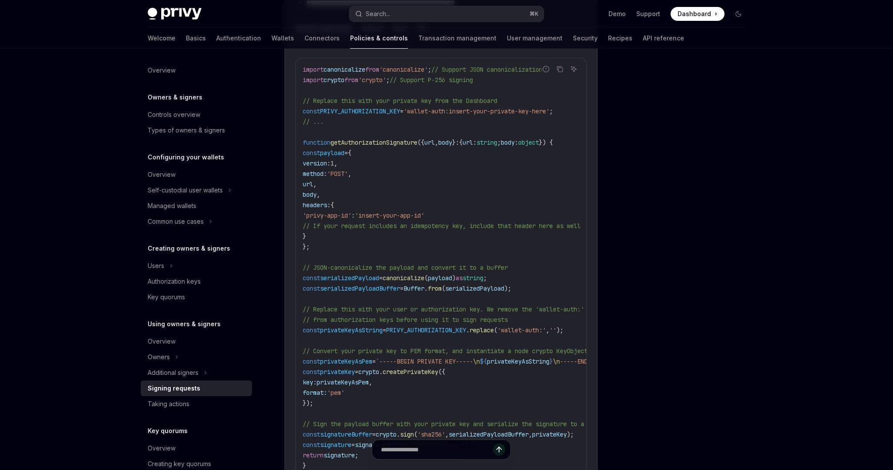
scroll to position [1097, 0]
click at [445, 329] on code "import canonicalize from 'canonicalize' ; // Support JSON canonicalization impo…" at bounding box center [489, 334] width 372 height 542
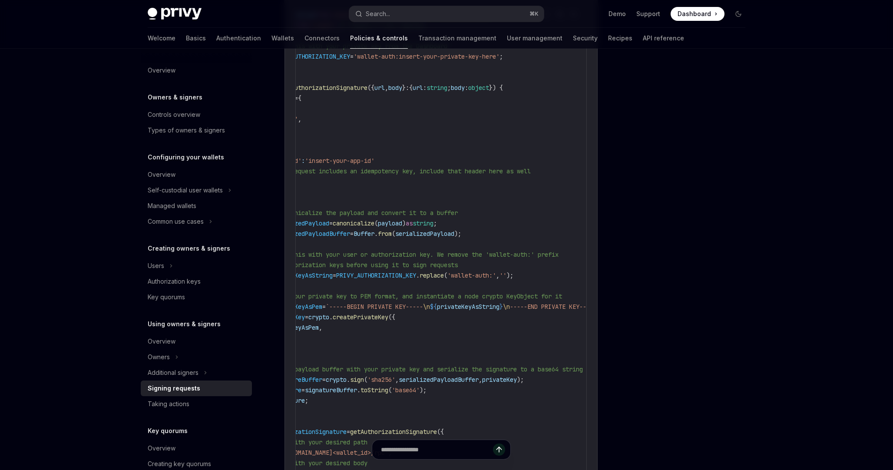
scroll to position [0, 0]
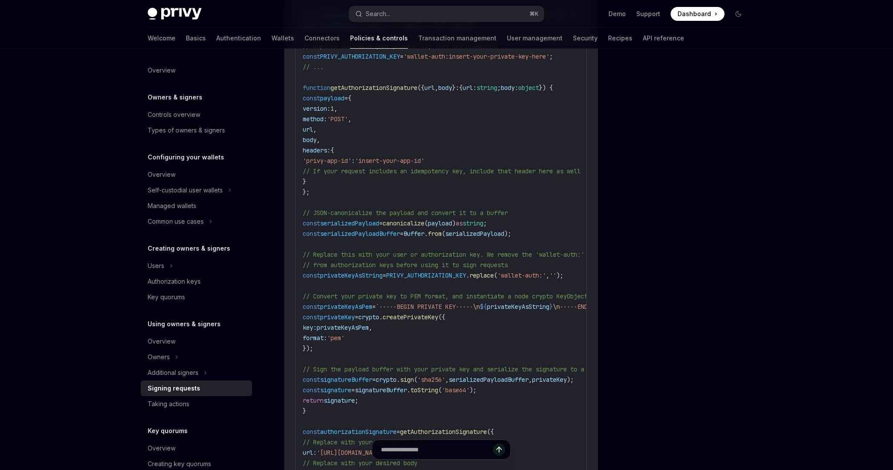
click at [339, 313] on span "privateKey" at bounding box center [337, 317] width 35 height 8
click at [422, 313] on span "createPrivateKey" at bounding box center [410, 317] width 56 height 8
click at [359, 323] on span "privateKeyAsPem" at bounding box center [342, 327] width 52 height 8
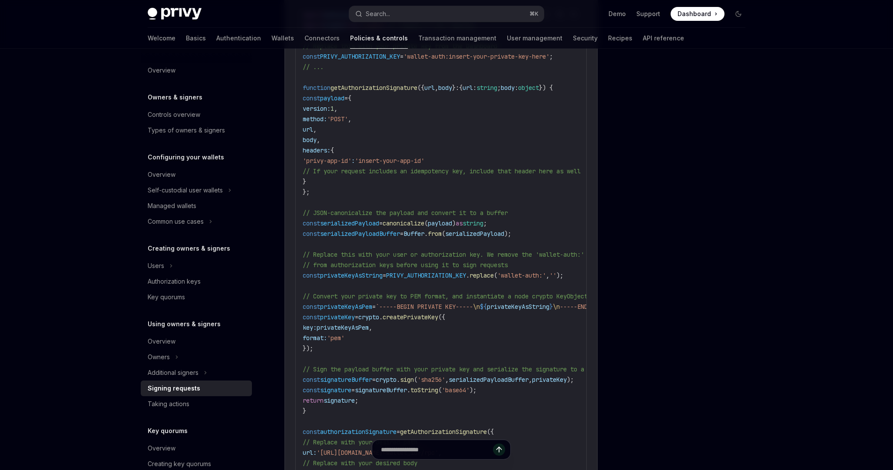
click at [359, 323] on span "privateKeyAsPem" at bounding box center [342, 327] width 52 height 8
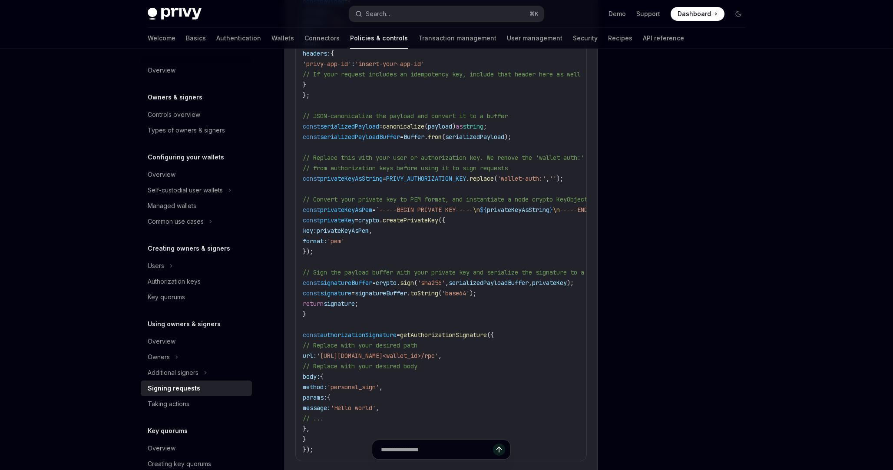
scroll to position [1248, 0]
click at [441, 330] on span "getAuthorizationSignature" at bounding box center [443, 334] width 87 height 8
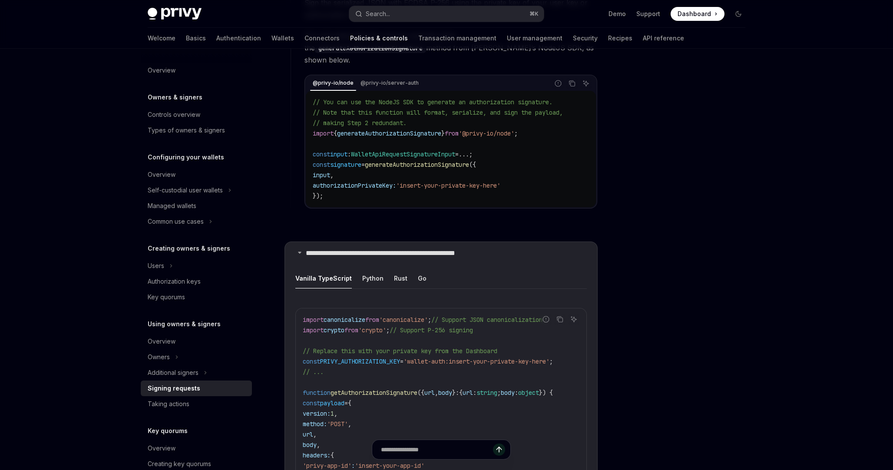
scroll to position [845, 0]
click at [557, 317] on icon "Copy the contents from the code block" at bounding box center [559, 320] width 7 height 7
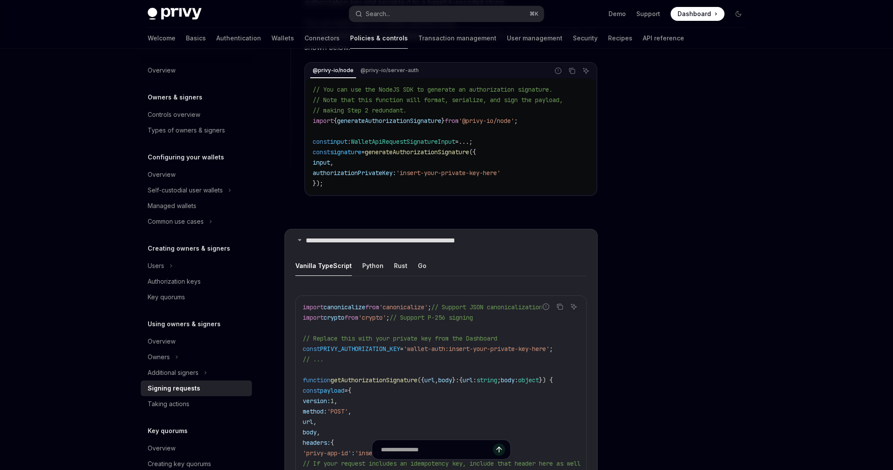
scroll to position [861, 0]
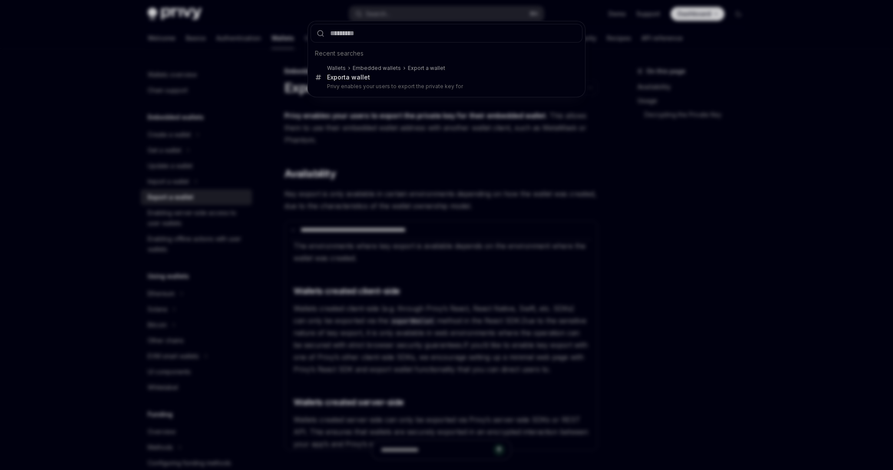
scroll to position [532, 0]
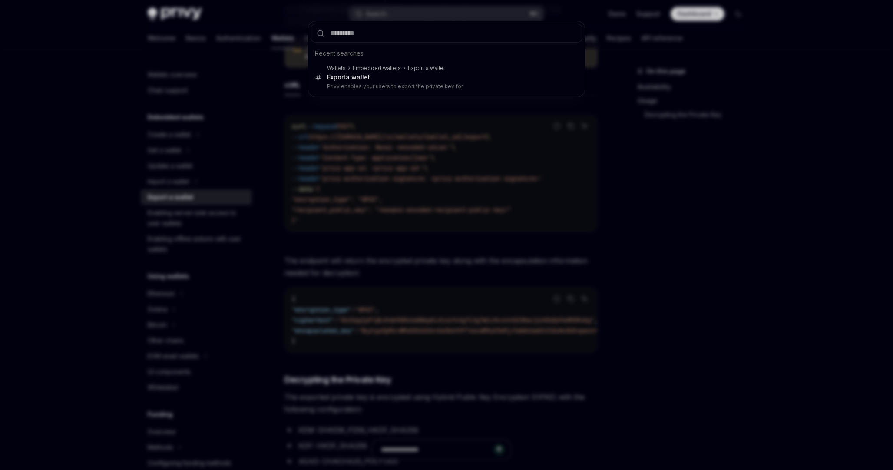
click at [471, 147] on div "Recent searches Wallets Embedded wallets Export a wallet Export a wallet Privy …" at bounding box center [446, 235] width 893 height 470
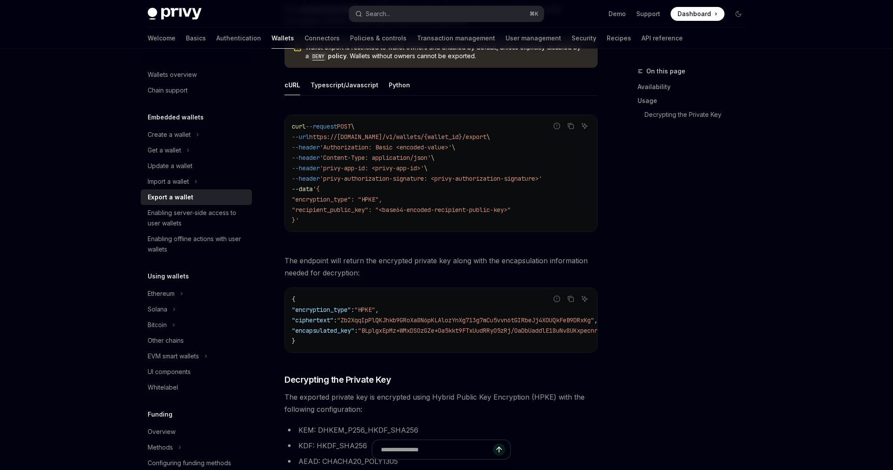
scroll to position [517, 0]
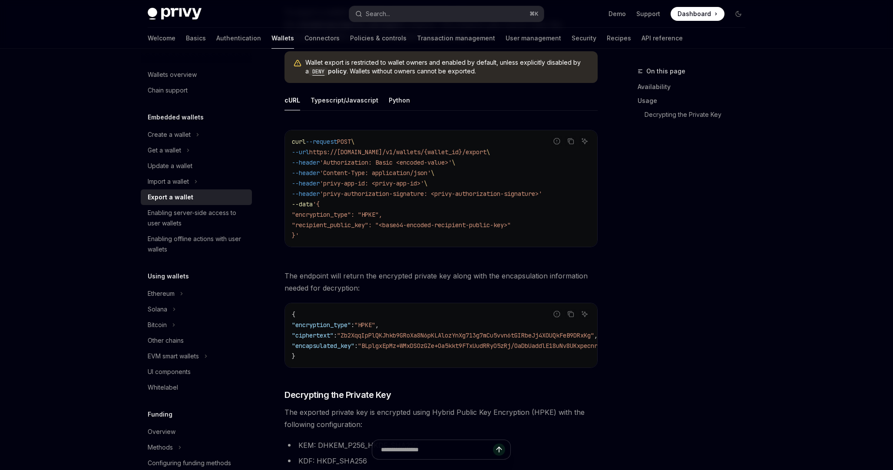
click at [486, 154] on span "https://[DOMAIN_NAME]/v1/wallets/{wallet_id}/export" at bounding box center [397, 152] width 177 height 8
click at [325, 213] on span ""encryption_type": "HPKE"," at bounding box center [337, 215] width 90 height 8
click at [354, 228] on span ""recipient_public_key": "<base64-encoded-recipient-public-key>"" at bounding box center [401, 225] width 219 height 8
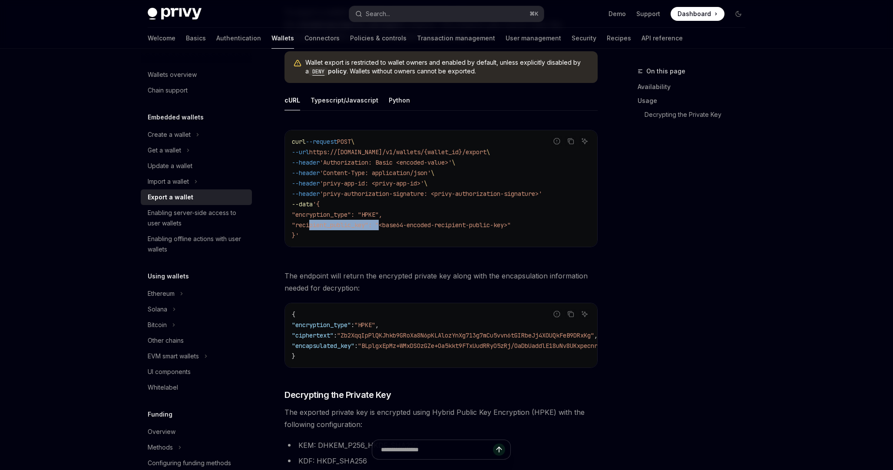
click at [354, 228] on span ""recipient_public_key": "<base64-encoded-recipient-public-key>"" at bounding box center [401, 225] width 219 height 8
click at [570, 144] on button "Copy the contents from the code block" at bounding box center [570, 140] width 11 height 11
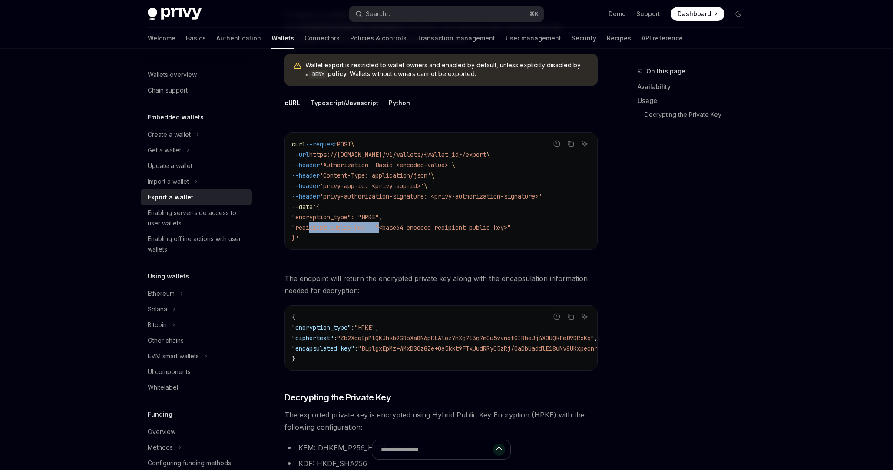
scroll to position [491, 0]
